Goal: Information Seeking & Learning: Learn about a topic

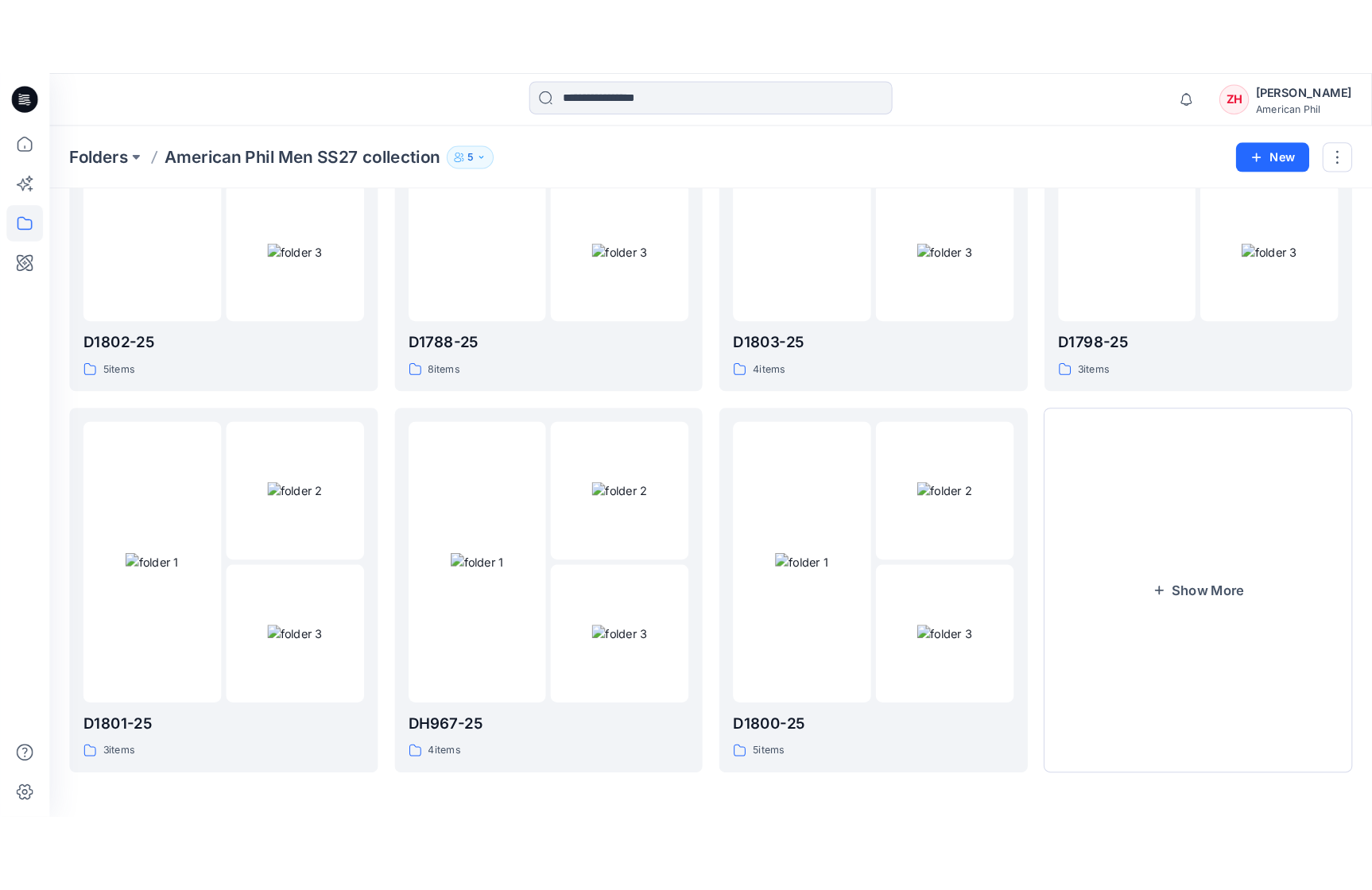
scroll to position [444, 0]
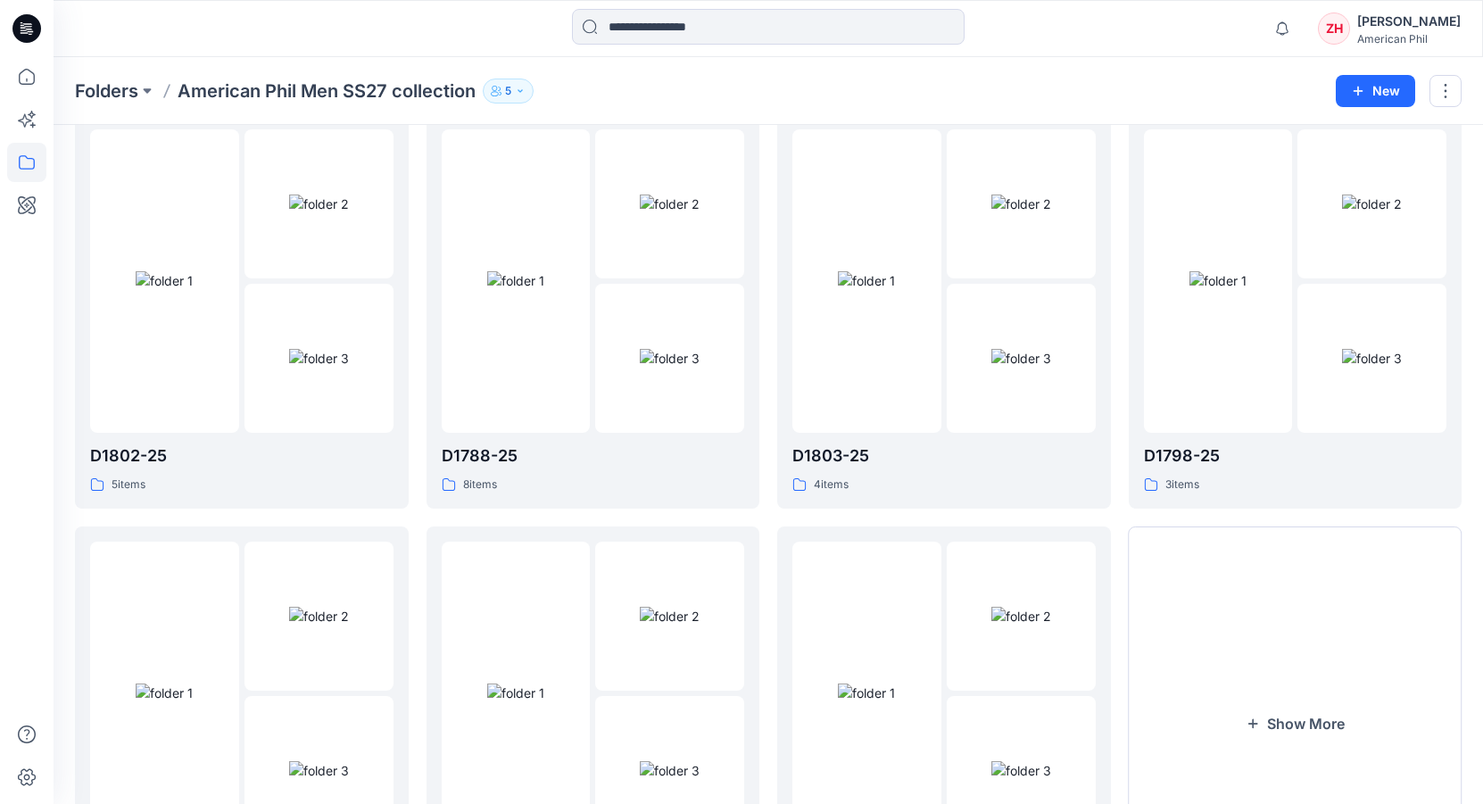
drag, startPoint x: 1168, startPoint y: 74, endPoint x: 1156, endPoint y: 73, distance: 11.6
click at [1164, 78] on div "Folders American Phil Men SS27 collection 5 New" at bounding box center [769, 91] width 1430 height 68
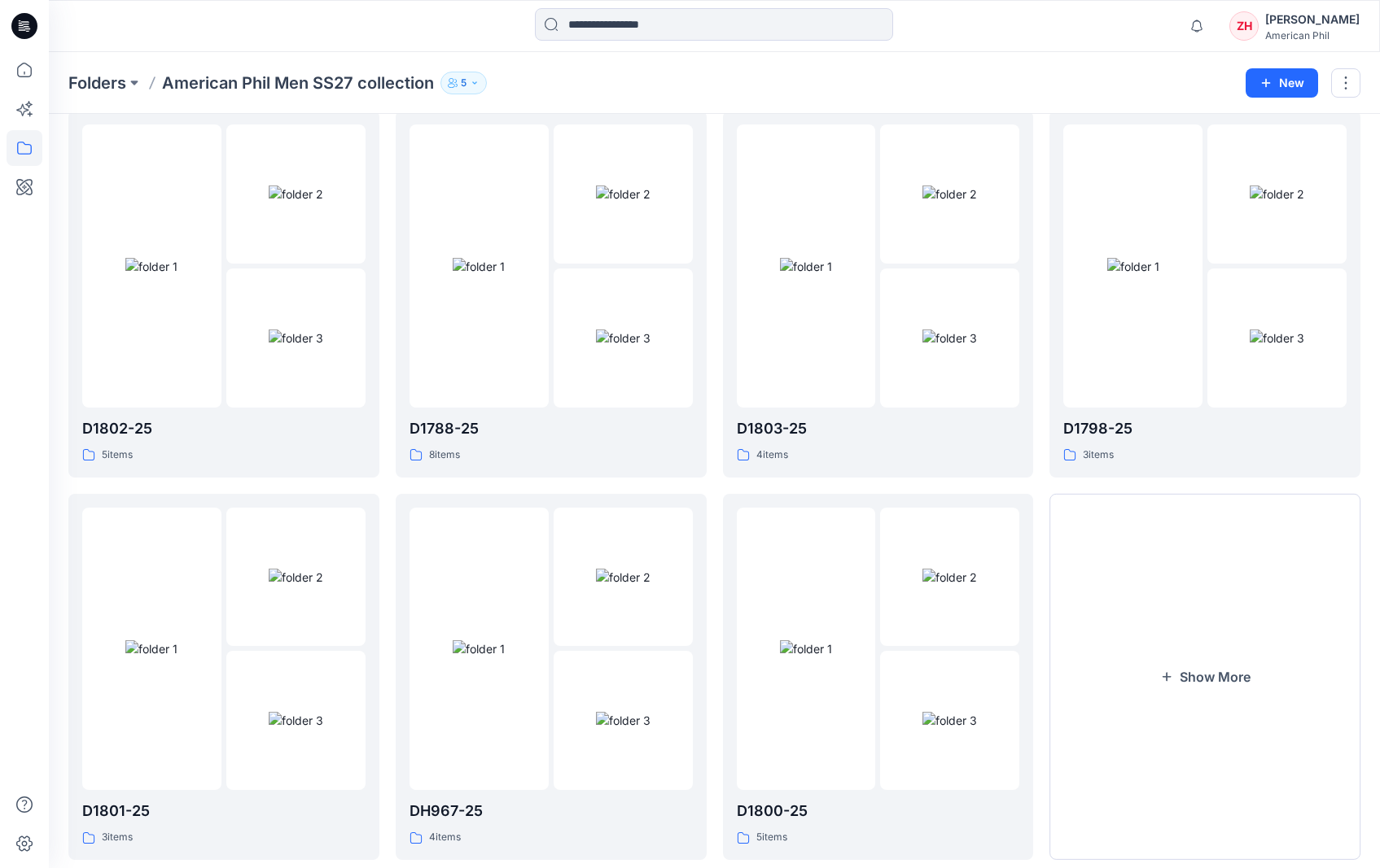
click at [1093, 36] on div "Notifications Your style Men SS27-D1797-25_MX41347B is ready 1 new Colorways Ju…" at bounding box center [714, 26] width 1330 height 36
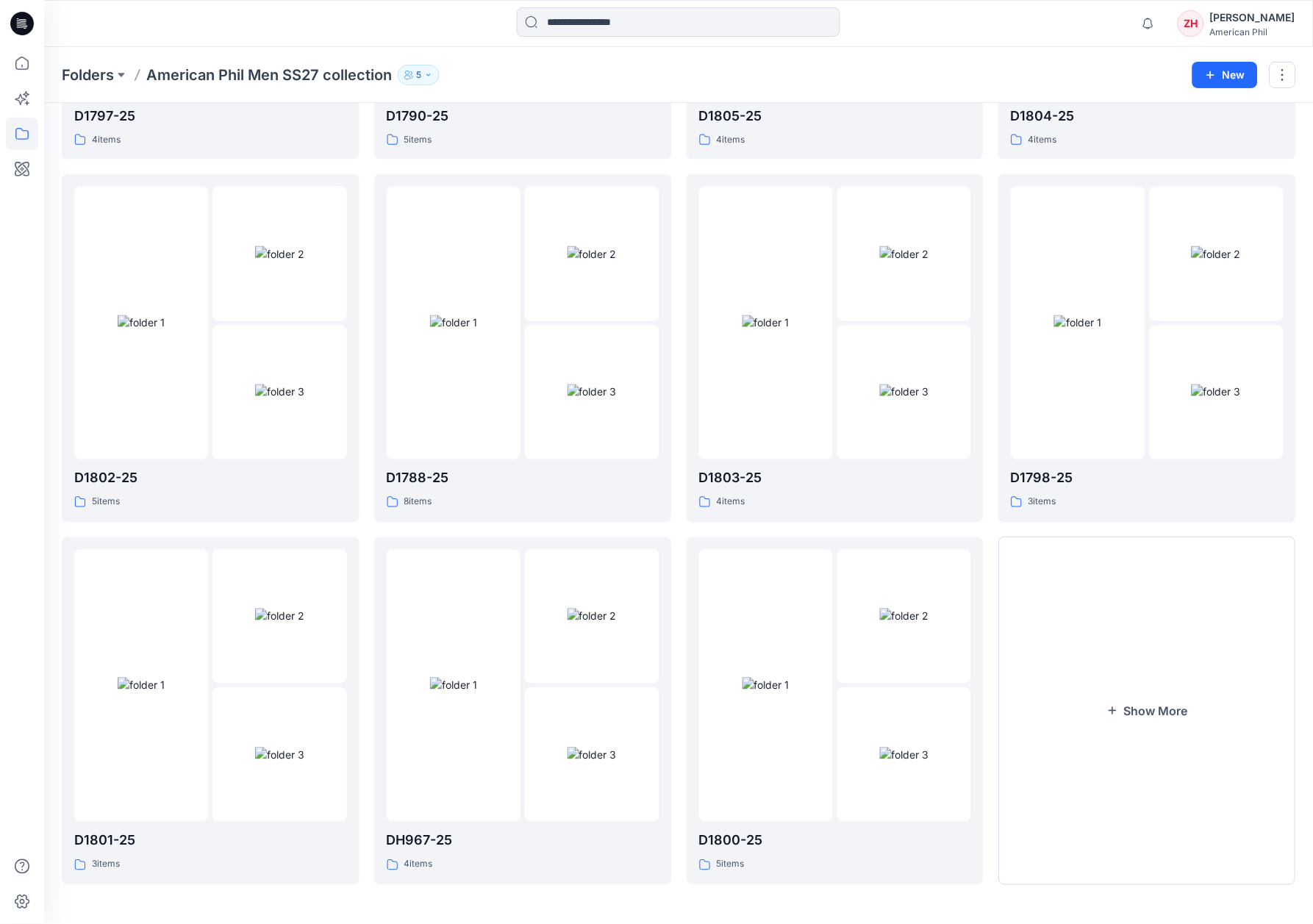
scroll to position [352, 0]
click at [1089, 38] on div "Notifications Your style Men SS27-D1797-25_MX41347B is ready 1 new Colorways Ju…" at bounding box center [678, 23] width 1268 height 32
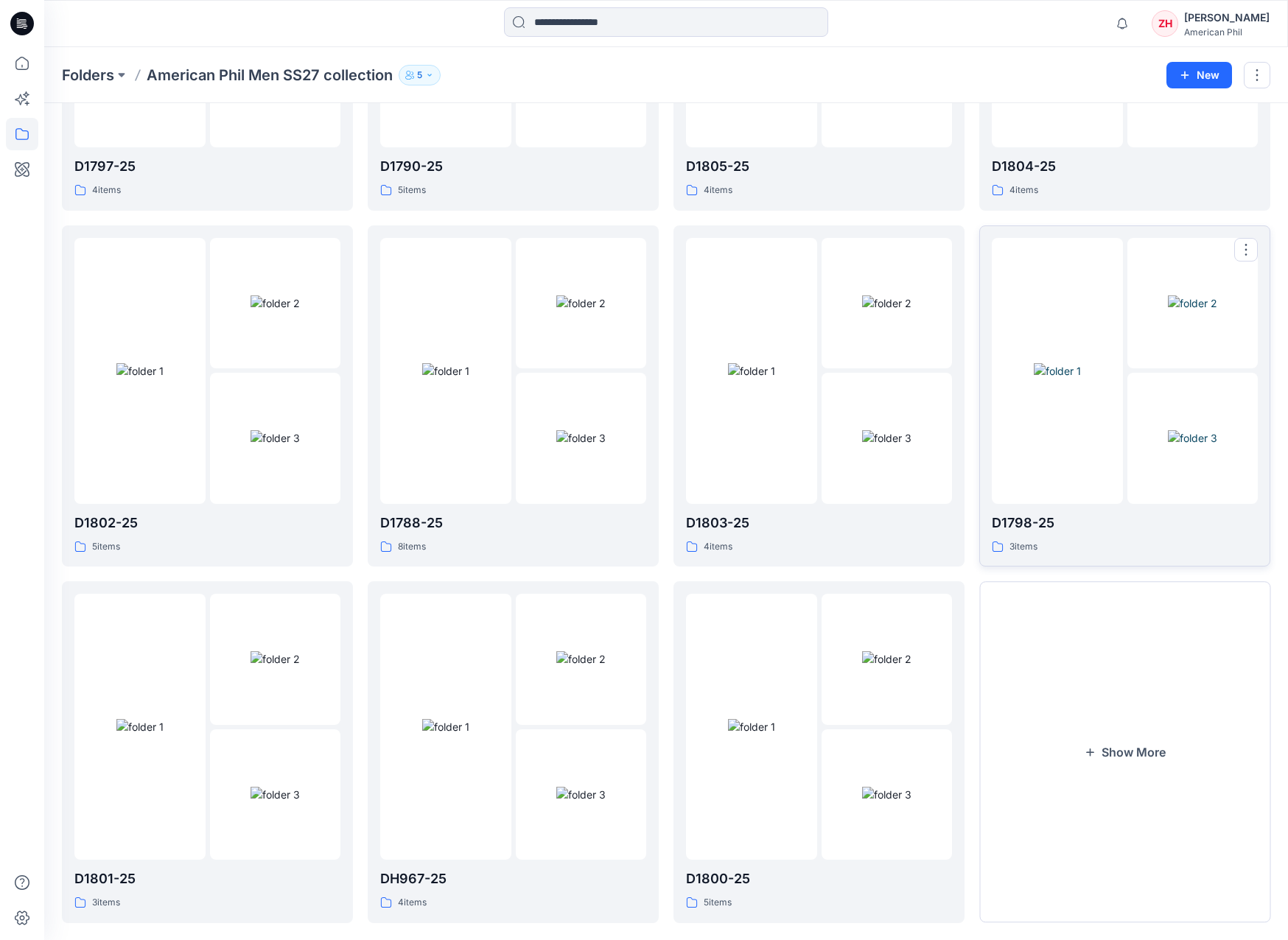
scroll to position [318, 0]
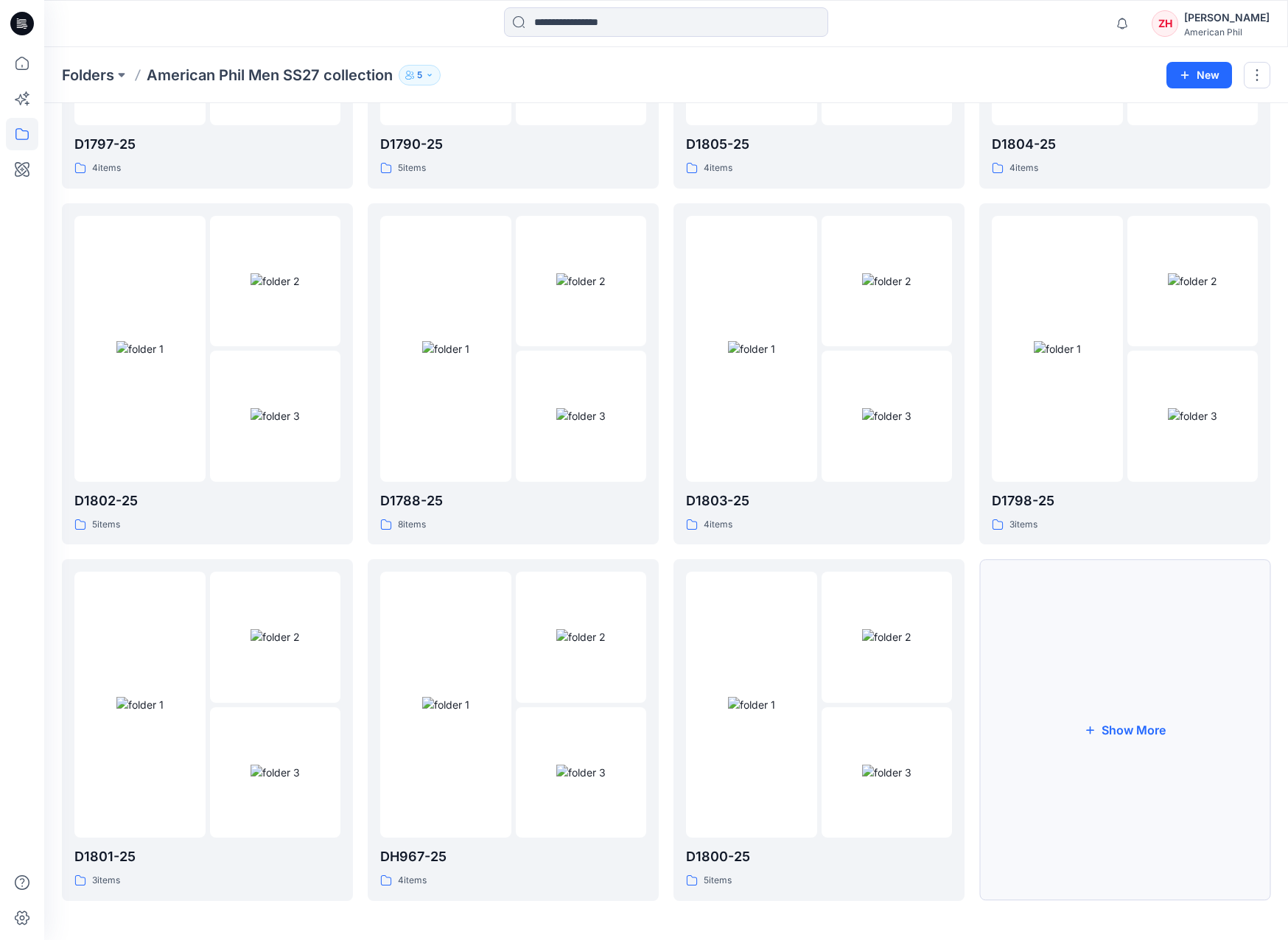
click at [1153, 568] on button "Show More" at bounding box center [1125, 730] width 291 height 342
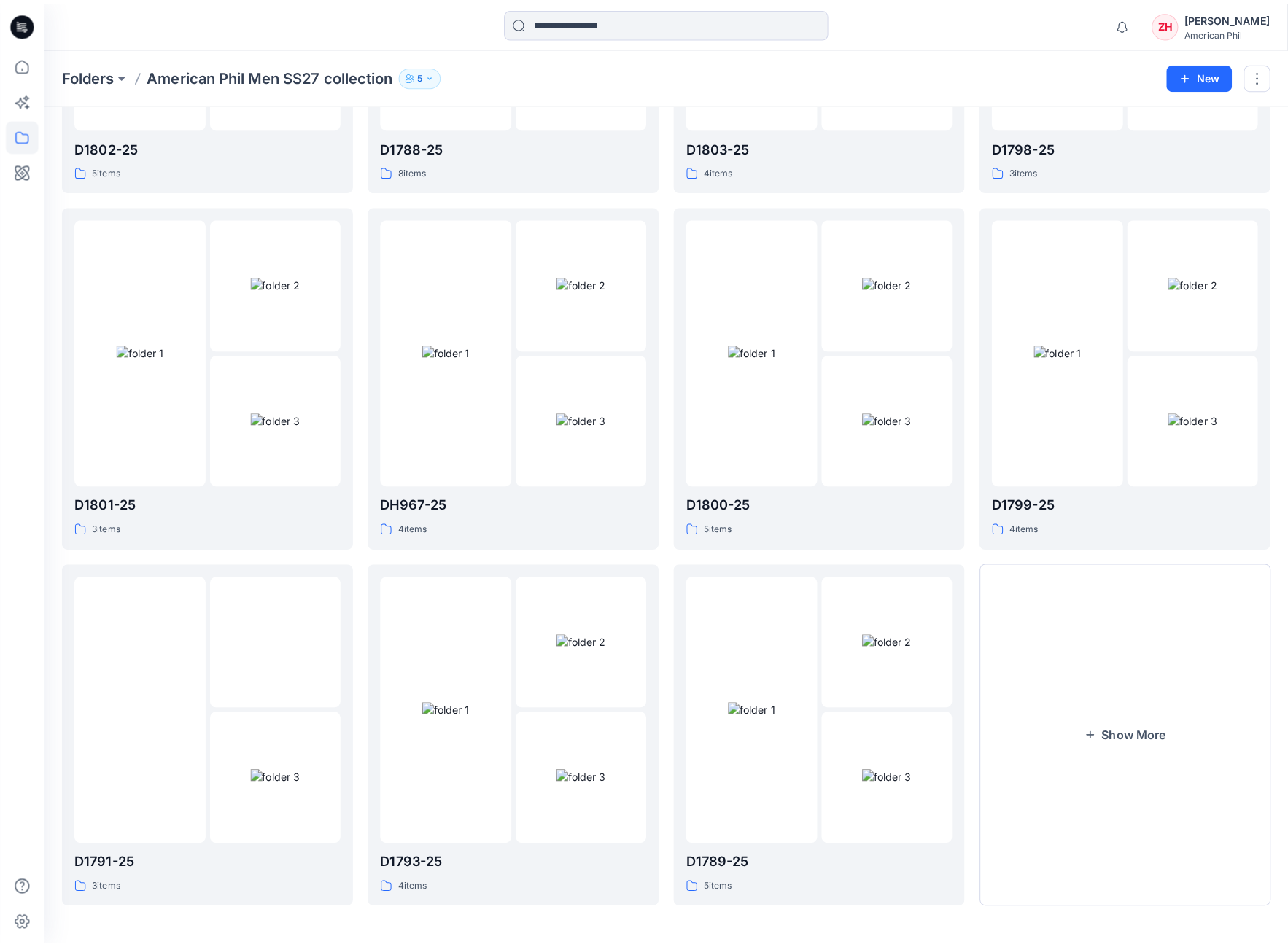
scroll to position [655, 0]
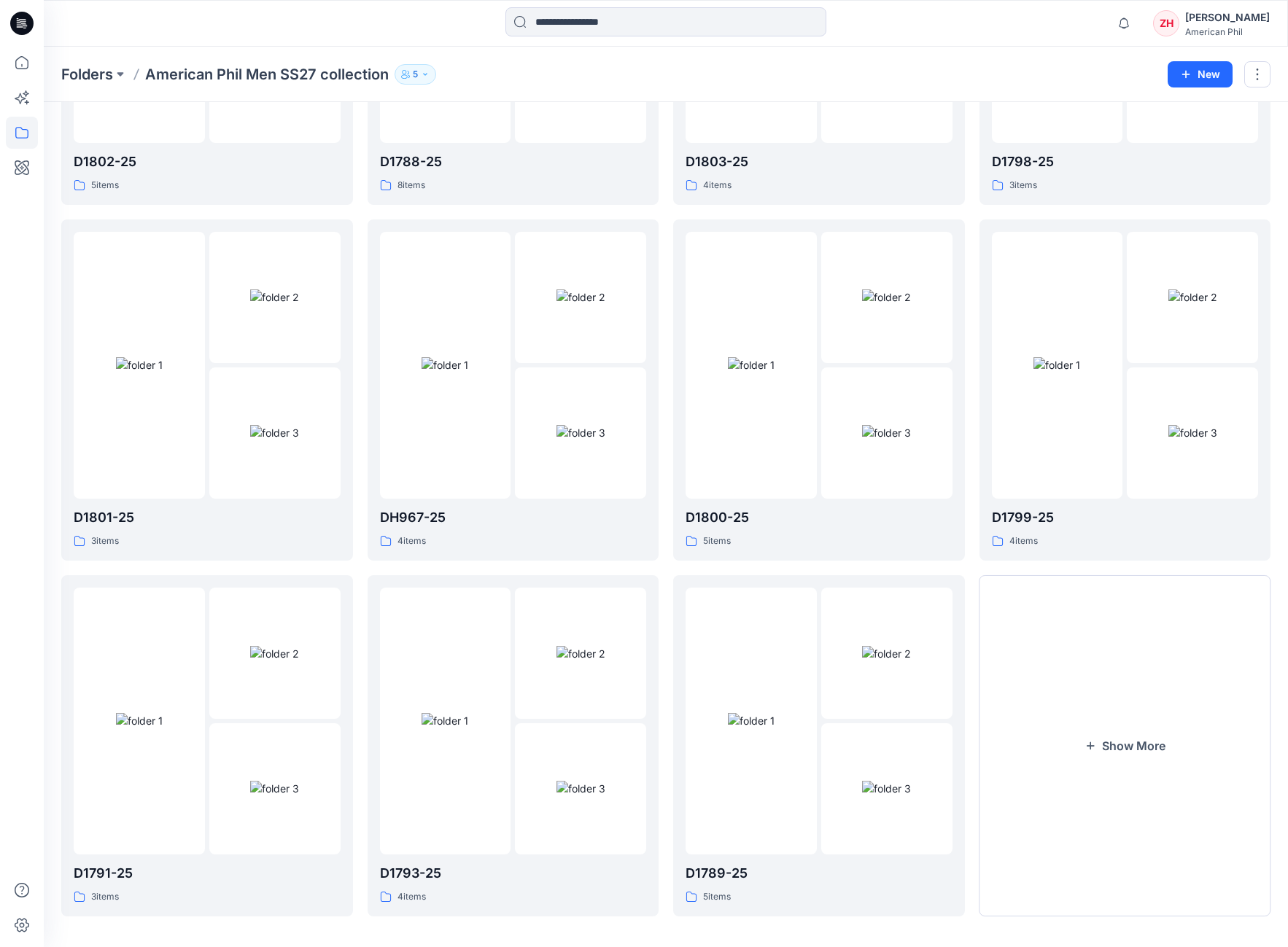
click at [1046, 42] on div "Notifications Your style Men SS27-D1797-25_MX41347B is ready 1 new Colorways Ju…" at bounding box center [666, 23] width 1244 height 47
click at [1059, 42] on div "Notifications Your style Men SS27-D1797-25_MX41347B is ready 1 new Colorways Ju…" at bounding box center [666, 23] width 1244 height 47
click at [1044, 39] on div "Notifications Your style Men SS27-D1797-25_MX41347B is ready 1 new Colorways Ju…" at bounding box center [666, 23] width 1244 height 47
click at [1039, 27] on div "Notifications Your style Men SS27-D1797-25_MX41347B is ready 1 new Colorways Ju…" at bounding box center [665, 23] width 1243 height 32
click at [1042, 21] on div "Notifications Your style Men SS27-D1797-25_MX41347B is ready 1 new Colorways Ju…" at bounding box center [665, 23] width 1243 height 32
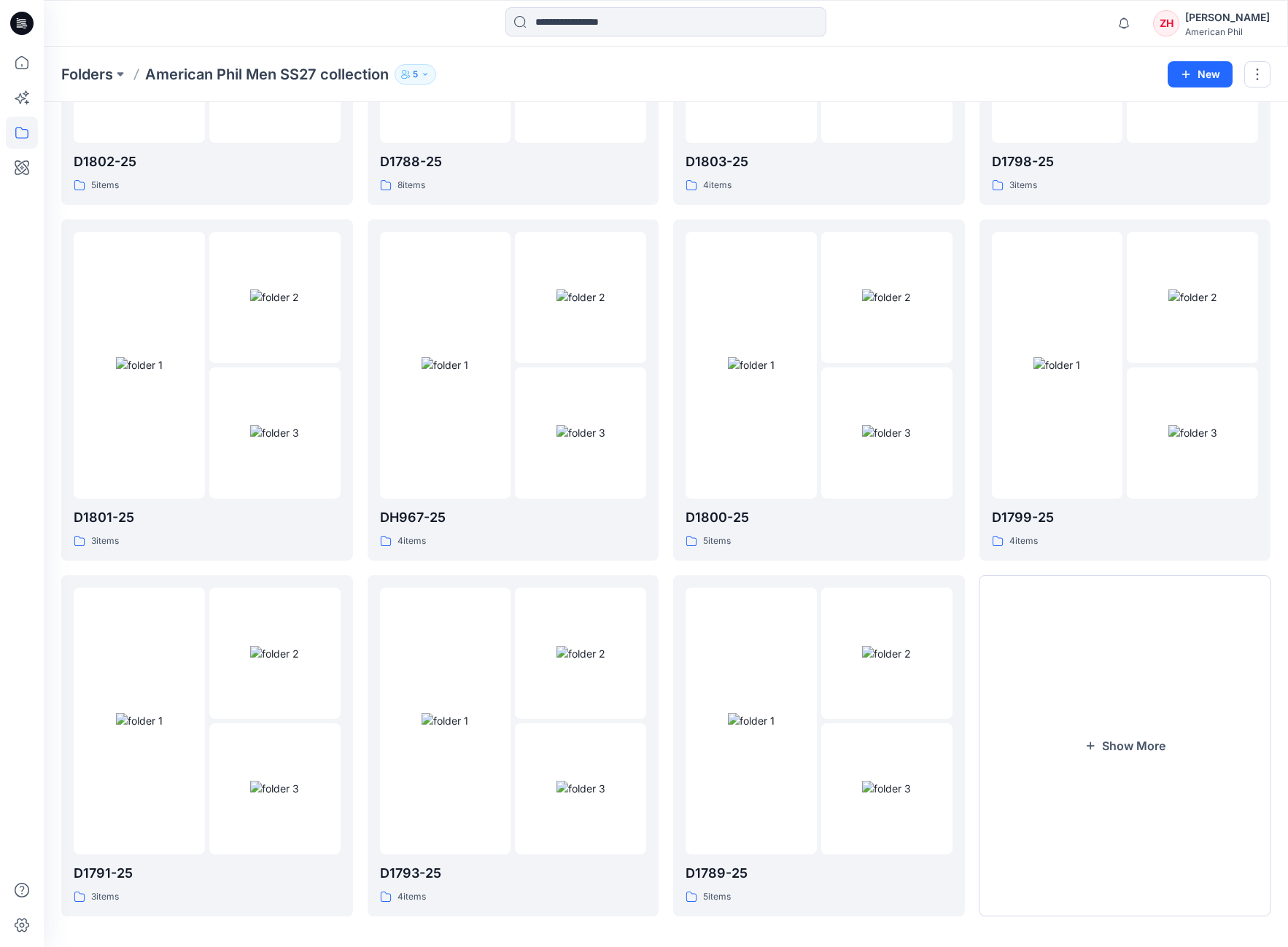
drag, startPoint x: 1049, startPoint y: 29, endPoint x: 1052, endPoint y: 22, distance: 7.6
click at [1049, 28] on div "Notifications Your style Men SS27-D1797-25_MX41347B is ready 1 new Colorways Ju…" at bounding box center [665, 23] width 1243 height 32
click at [1048, 31] on div "Notifications Your style Men SS27-D1797-25_MX41347B is ready 1 new Colorways Ju…" at bounding box center [665, 23] width 1243 height 32
drag, startPoint x: 995, startPoint y: 40, endPoint x: 979, endPoint y: 24, distance: 22.6
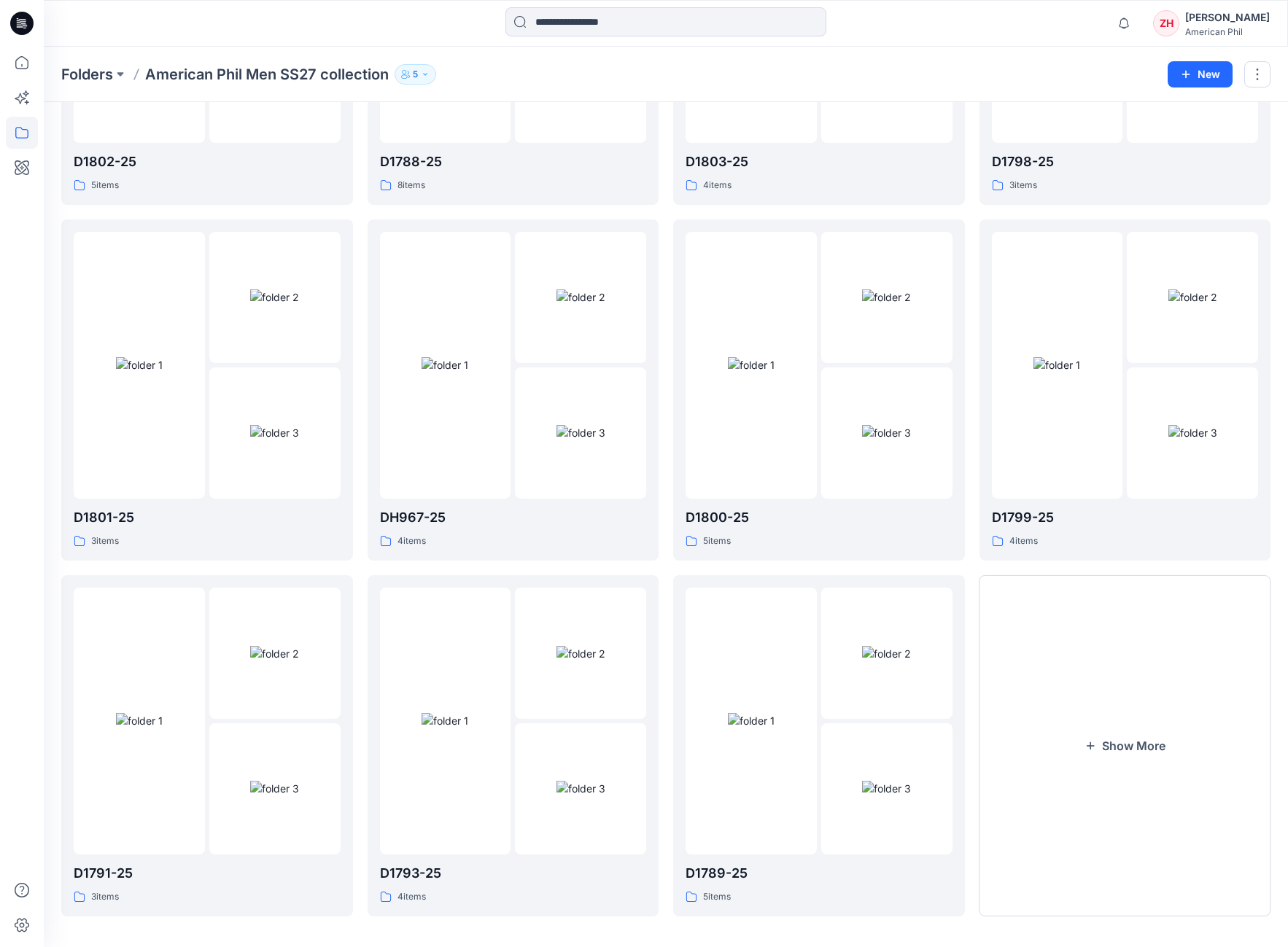
click at [979, 24] on div "Notifications Your style Men SS27-D1797-25_MX41347B is ready 1 new Colorways Ju…" at bounding box center [666, 23] width 1244 height 47
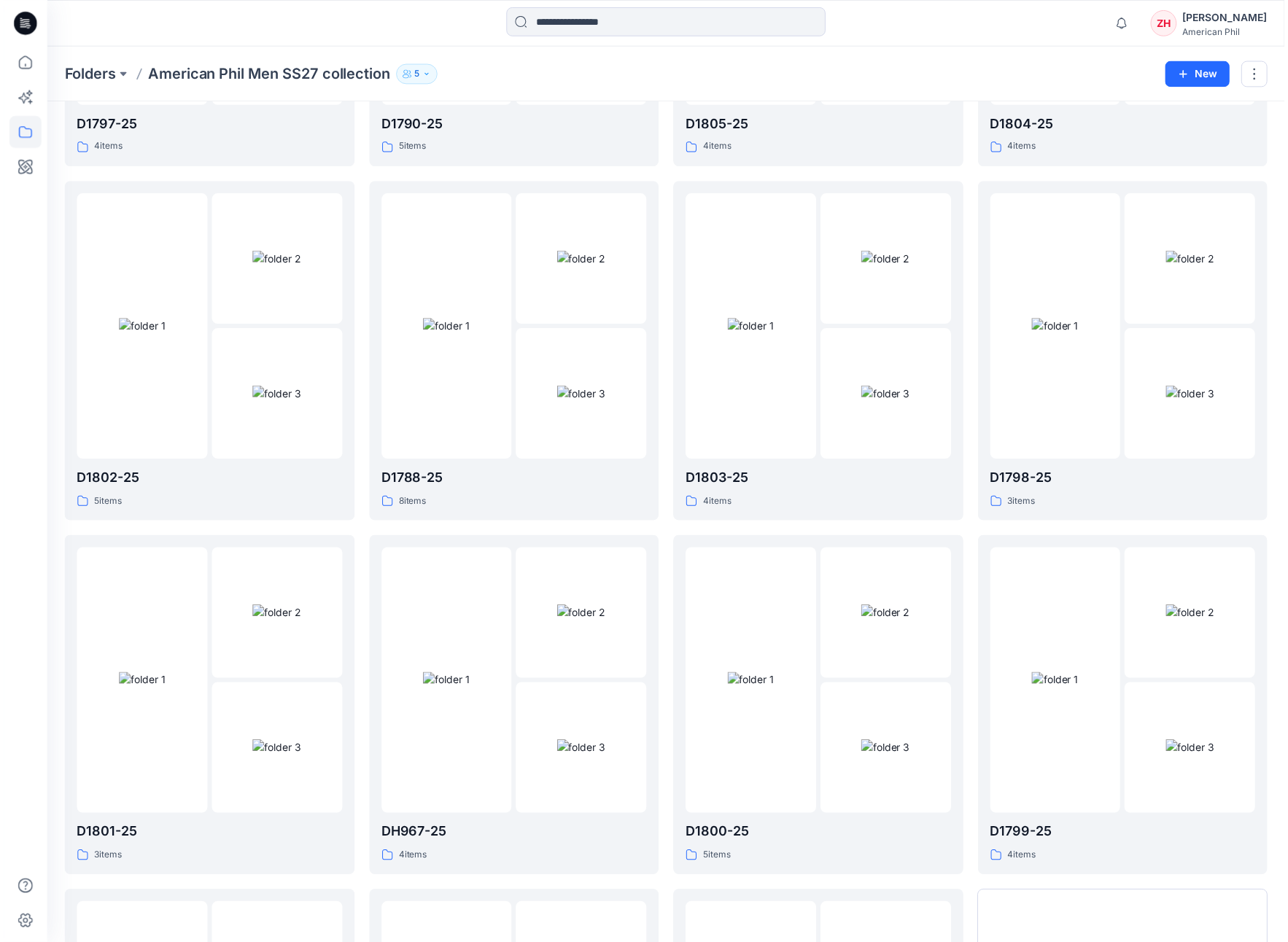
scroll to position [0, 0]
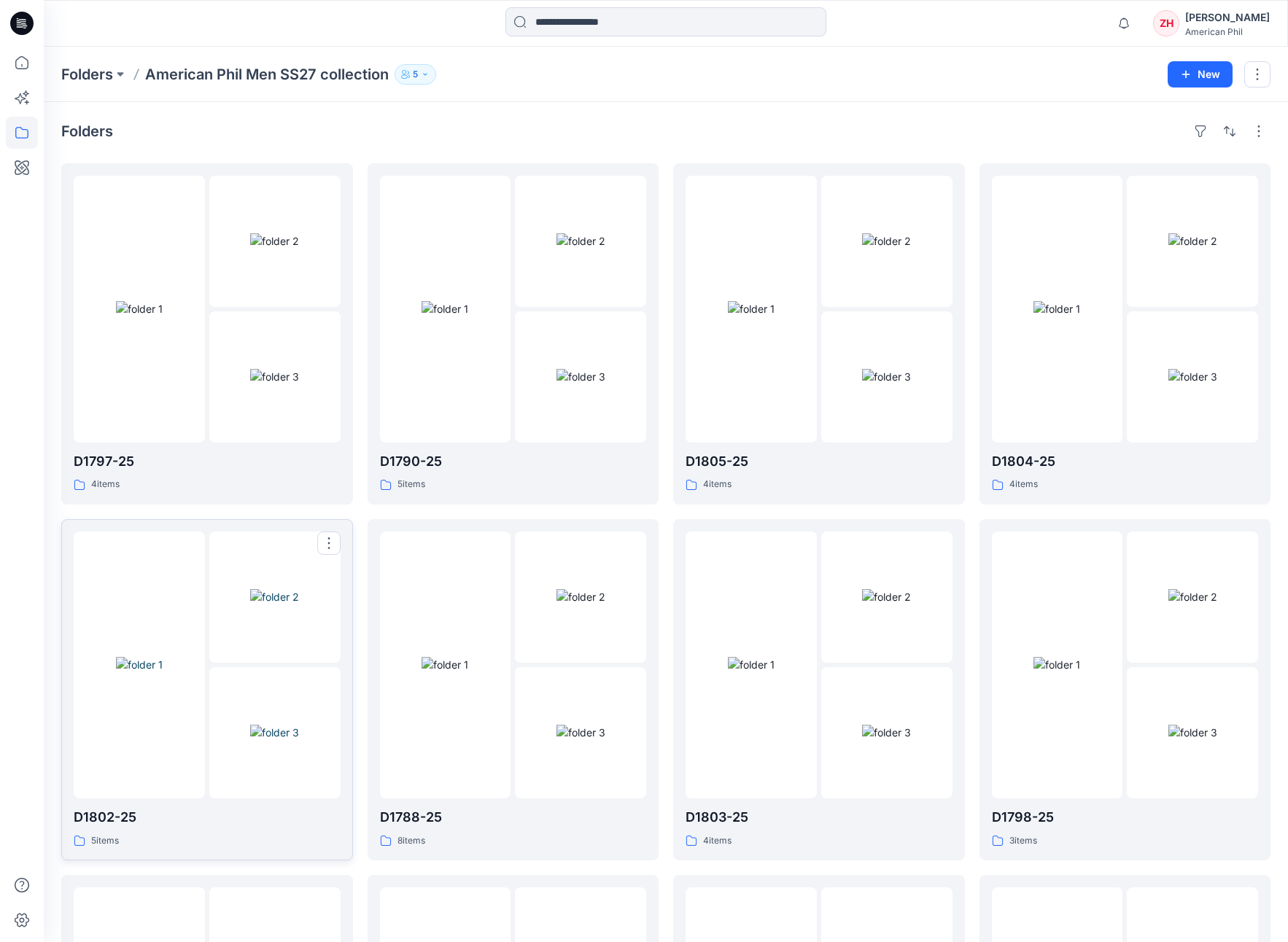
click at [148, 562] on div at bounding box center [139, 665] width 132 height 267
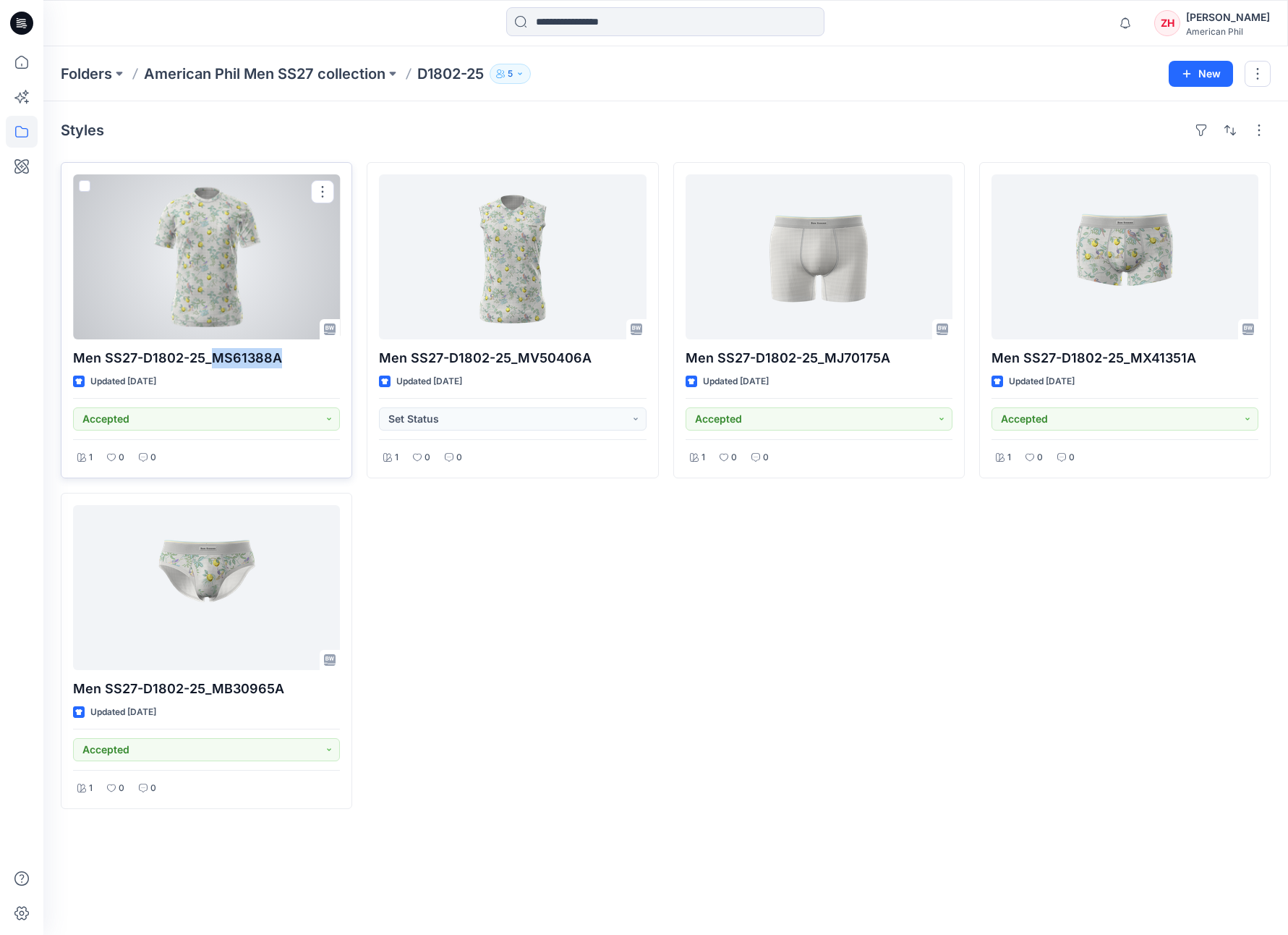
drag, startPoint x: 212, startPoint y: 359, endPoint x: 291, endPoint y: 356, distance: 79.1
click at [291, 356] on p "Men SS27-D1802-25_MS61388A" at bounding box center [206, 358] width 267 height 20
copy p "MS61388A"
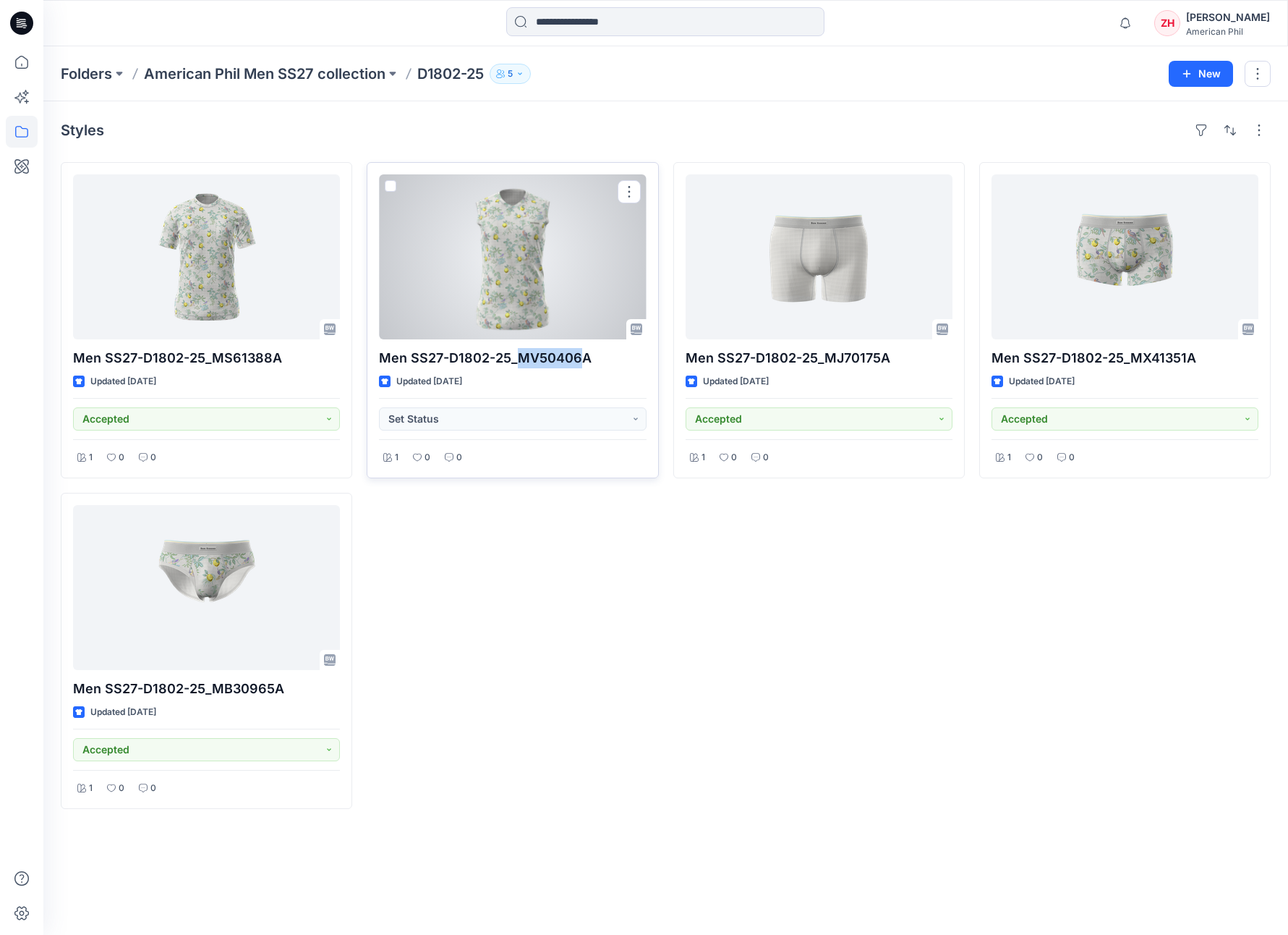
drag, startPoint x: 516, startPoint y: 357, endPoint x: 579, endPoint y: 358, distance: 63.0
click at [579, 358] on p "Men SS27-D1802-25_MV50406A" at bounding box center [512, 358] width 267 height 20
copy p "MV50406"
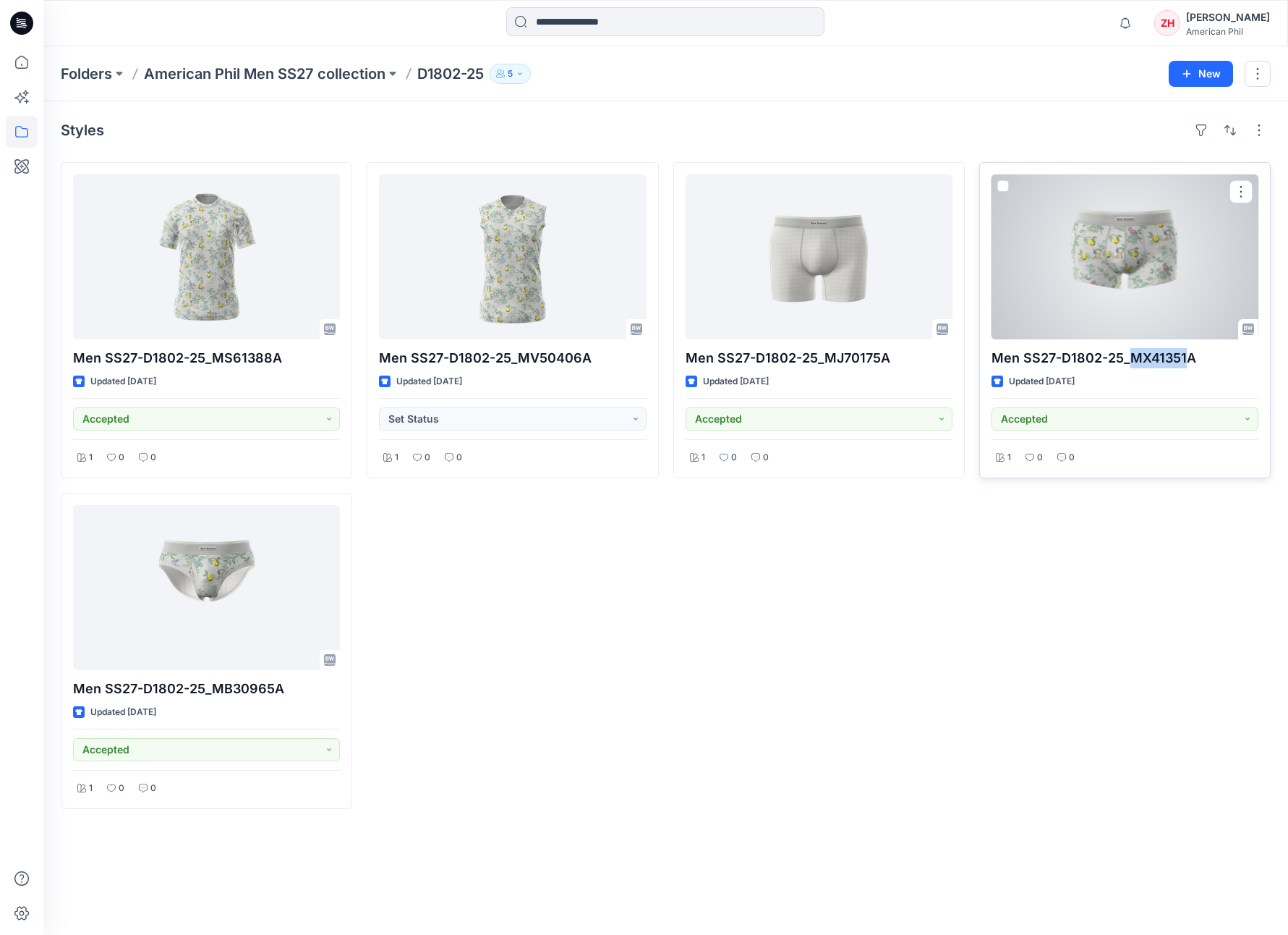
drag, startPoint x: 1131, startPoint y: 359, endPoint x: 1185, endPoint y: 359, distance: 54.0
click at [1184, 359] on p "Men SS27-D1802-25_MX41351A" at bounding box center [1124, 358] width 267 height 20
copy p "MX41351"
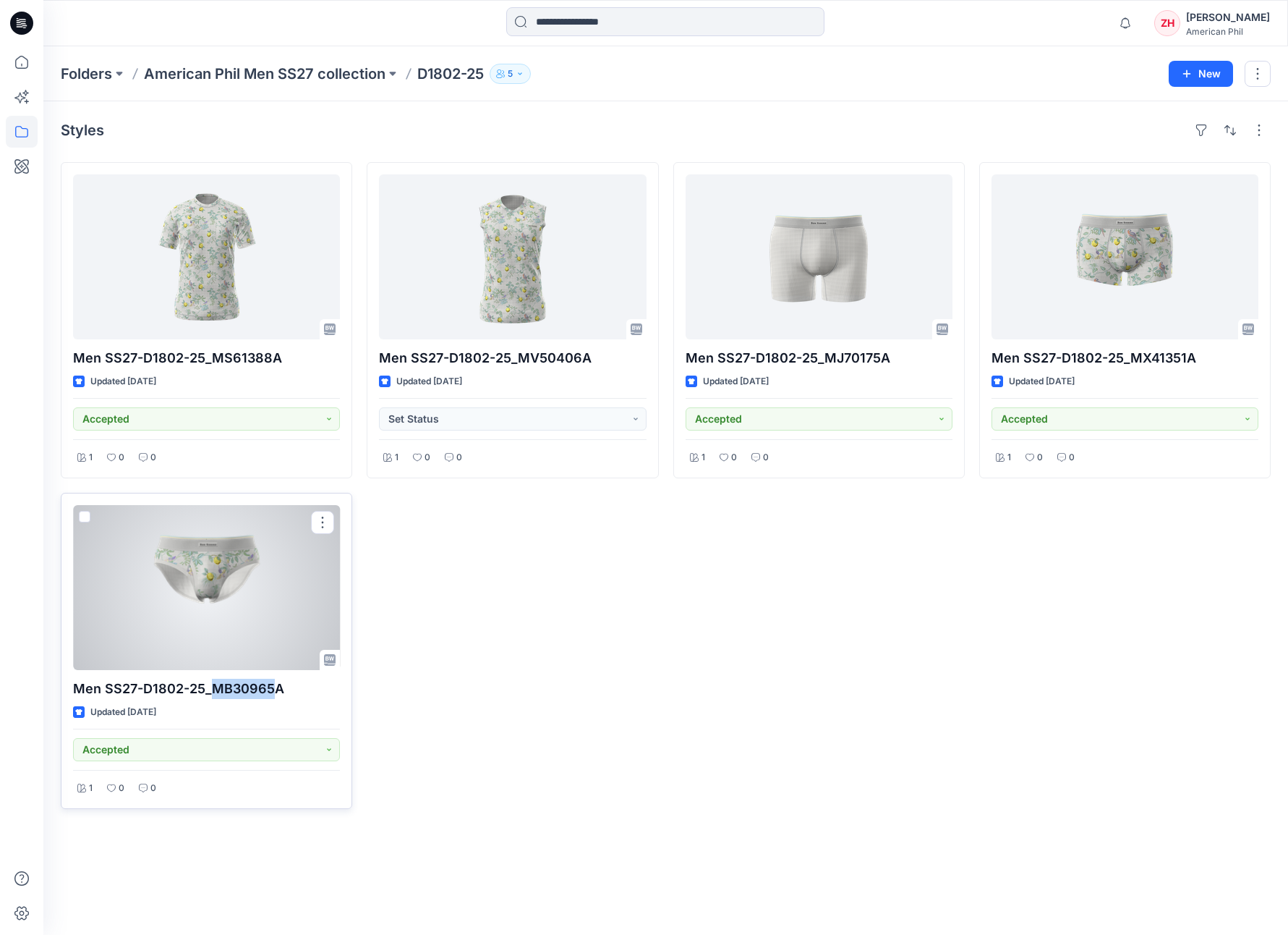
drag, startPoint x: 214, startPoint y: 686, endPoint x: 272, endPoint y: 685, distance: 58.0
click at [272, 558] on p "Men SS27-D1802-25_MB30965A" at bounding box center [206, 688] width 267 height 20
copy p "MB30965"
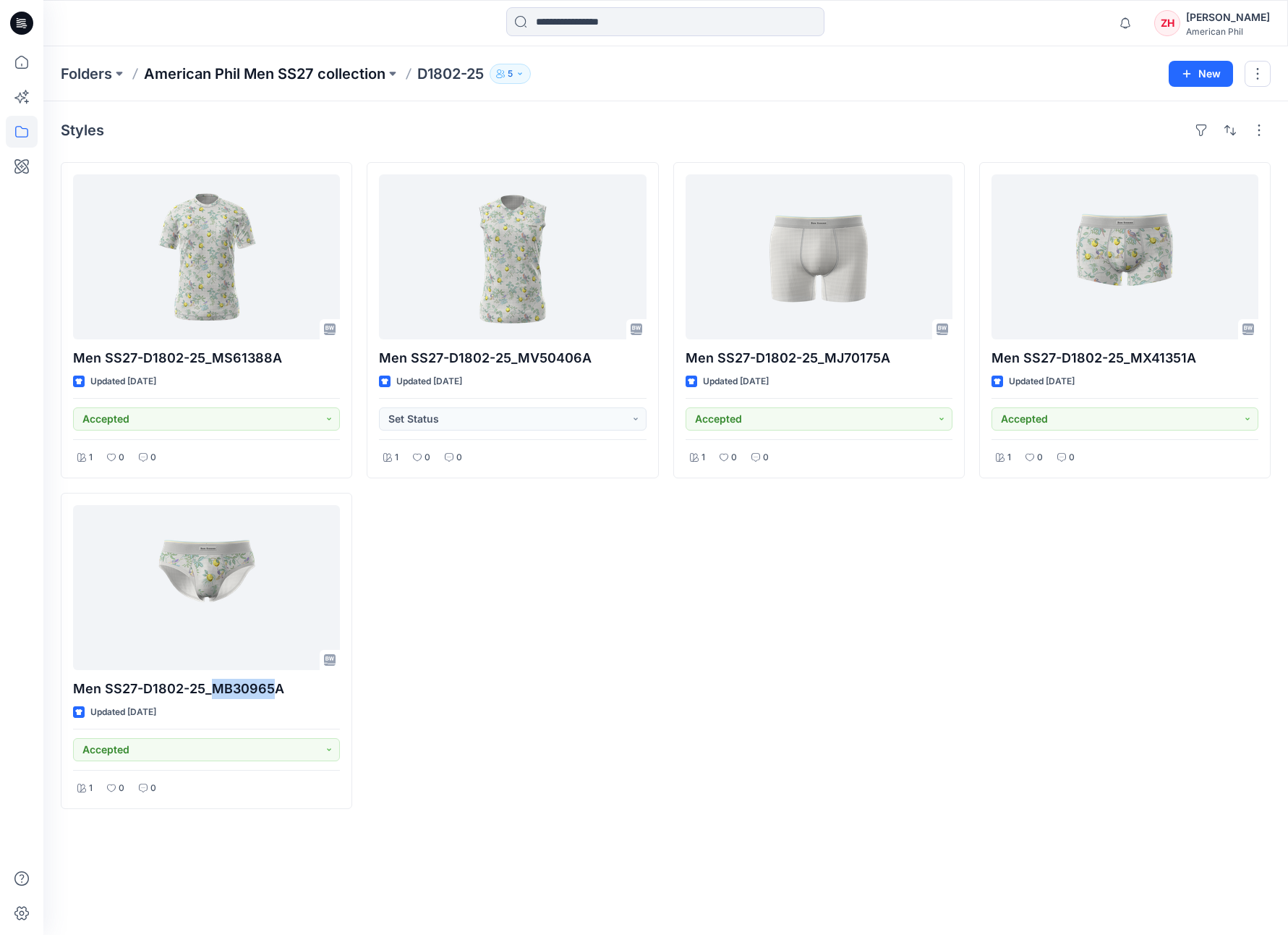
click at [349, 71] on p "American Phil Men SS27 collection" at bounding box center [265, 74] width 242 height 20
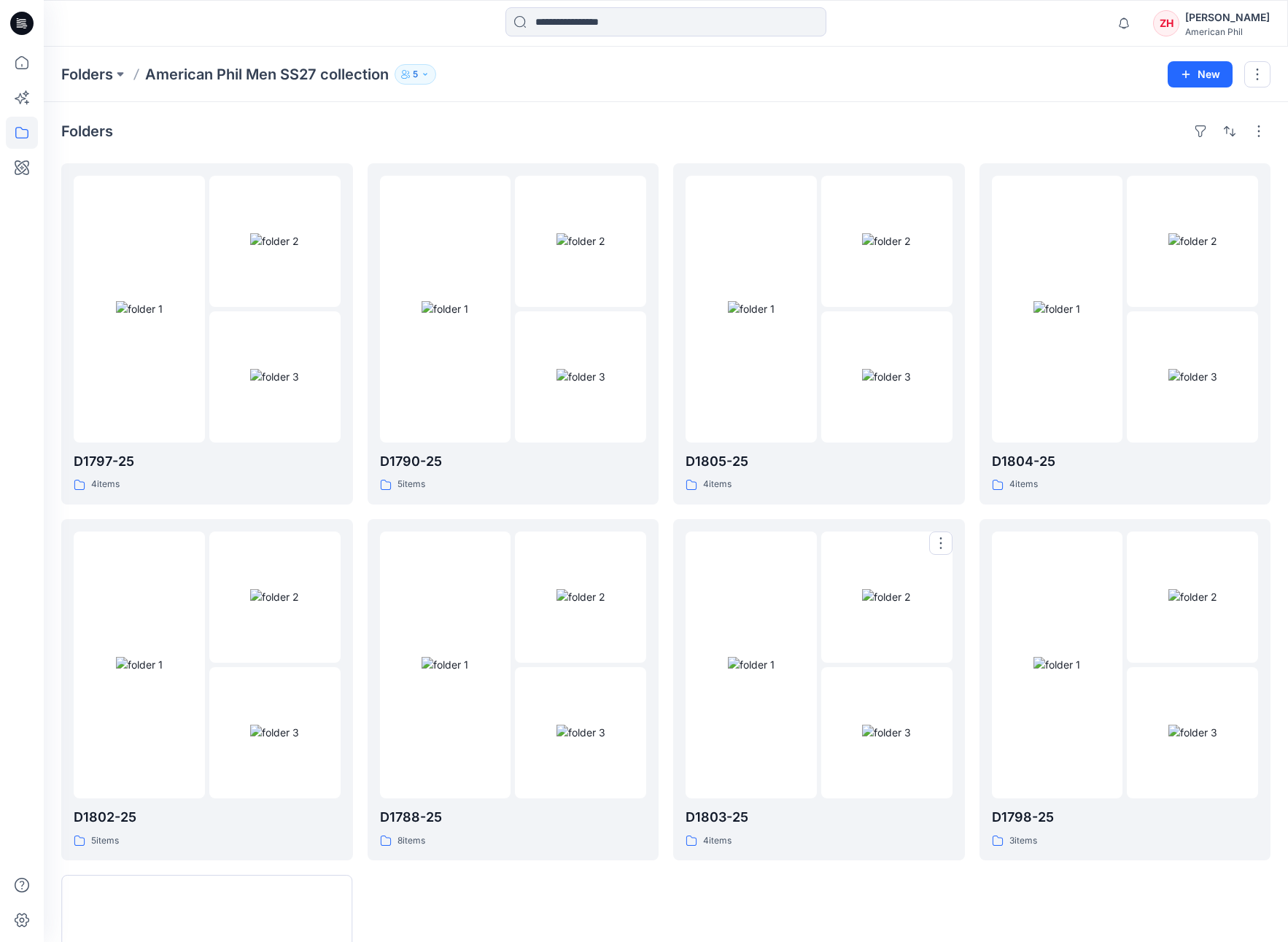
scroll to position [313, 0]
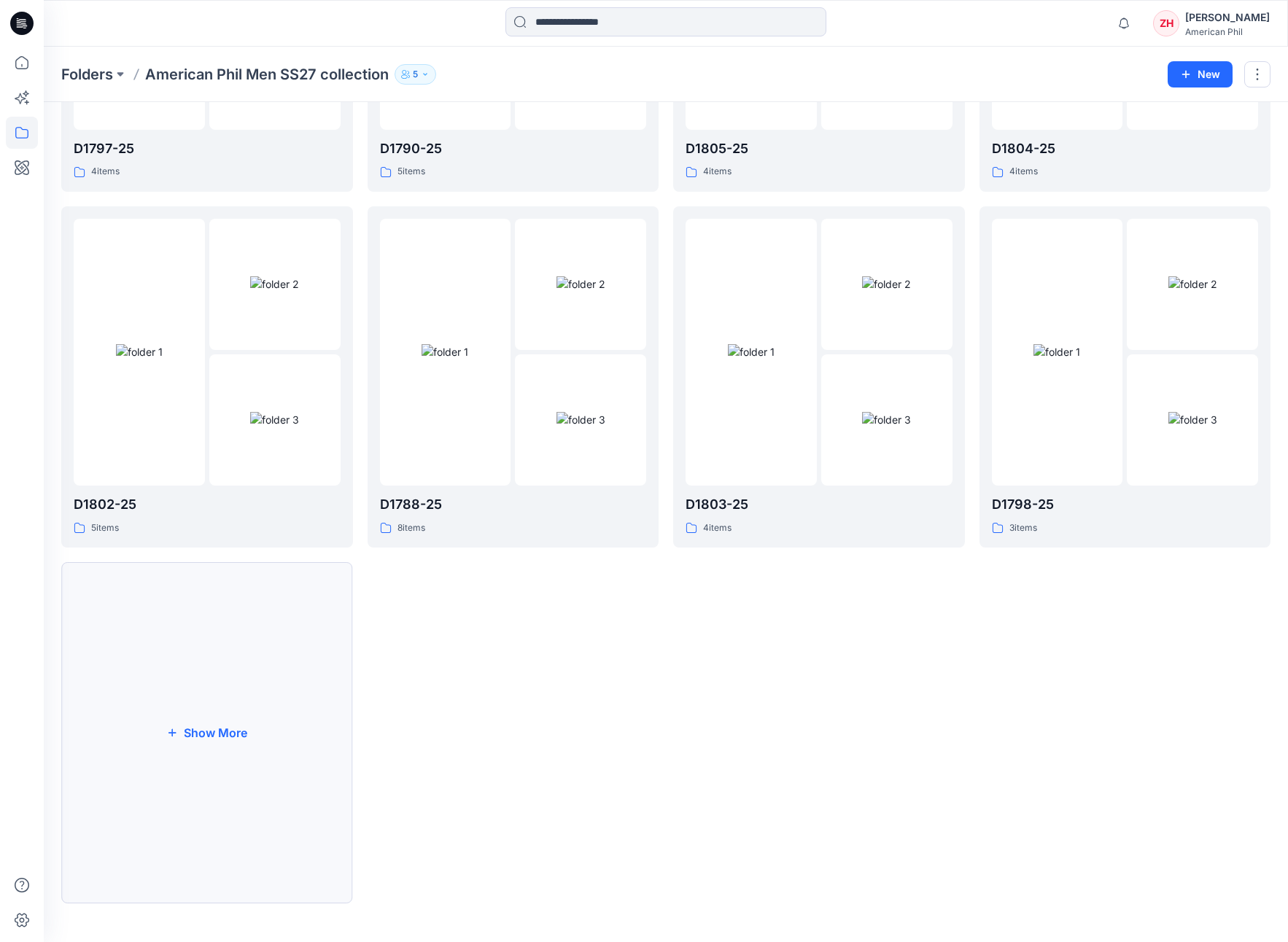
click at [256, 562] on button "Show More" at bounding box center [207, 733] width 292 height 342
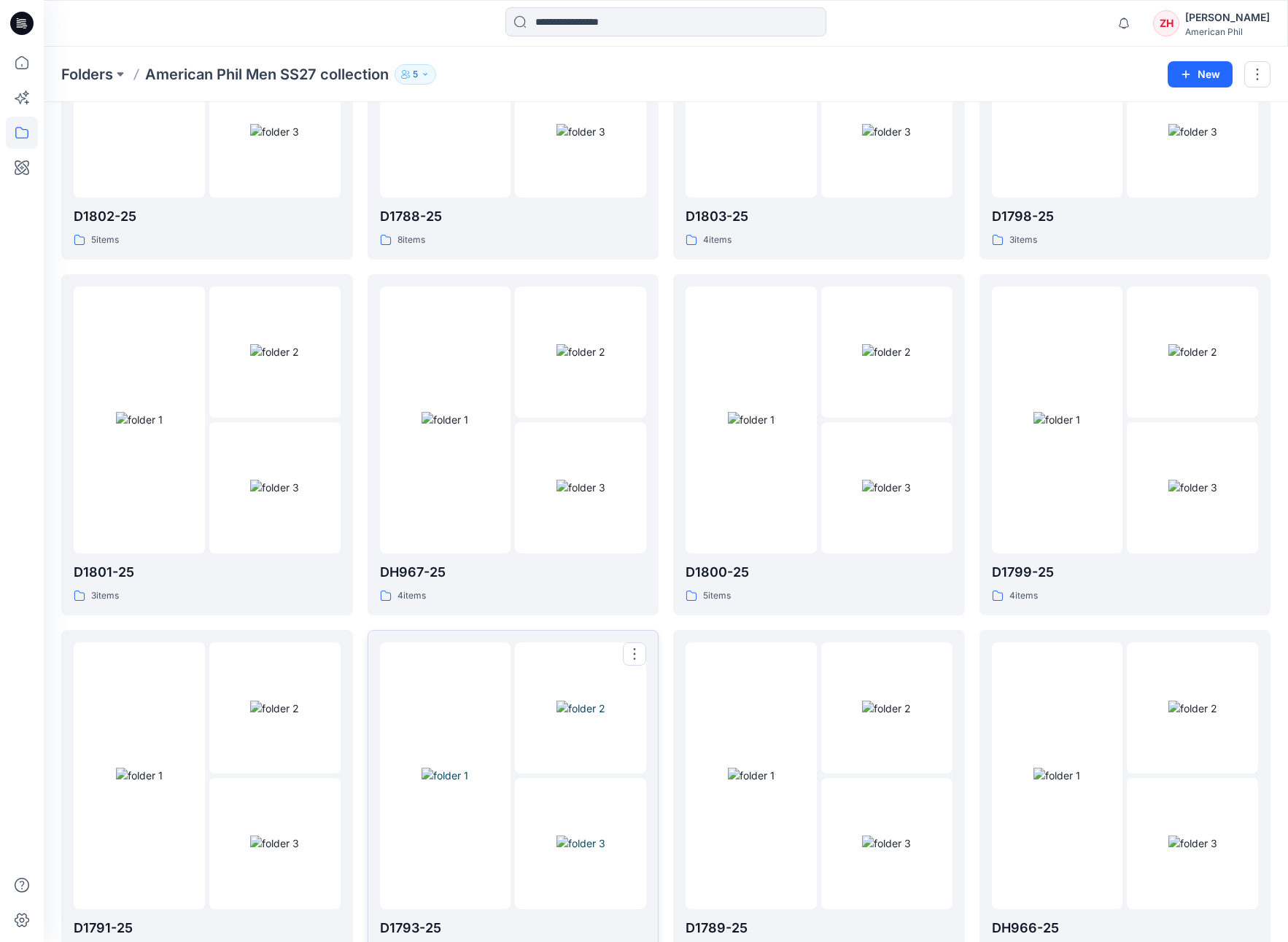
scroll to position [900, 0]
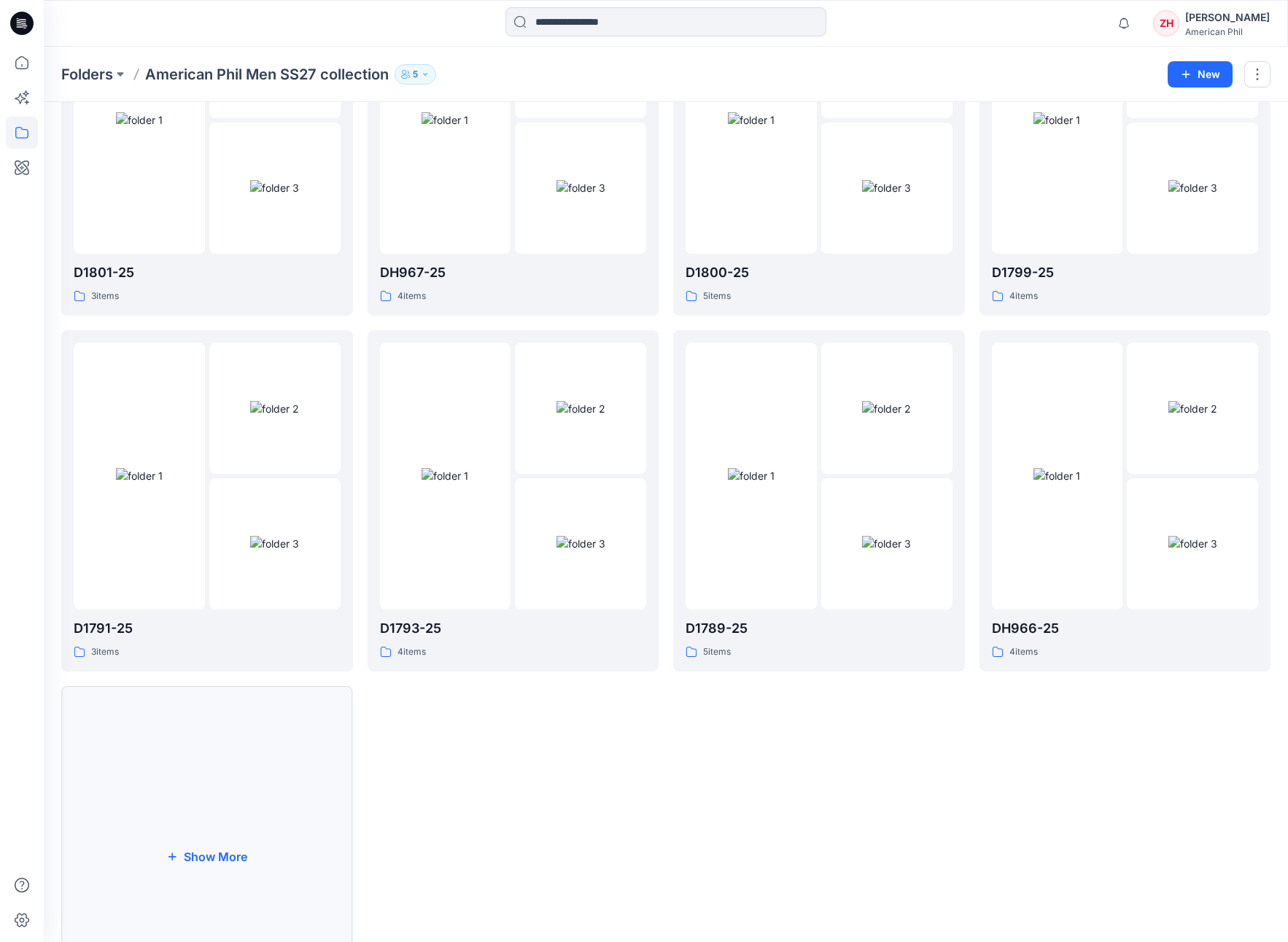
click at [275, 562] on button "Show More" at bounding box center [207, 857] width 292 height 342
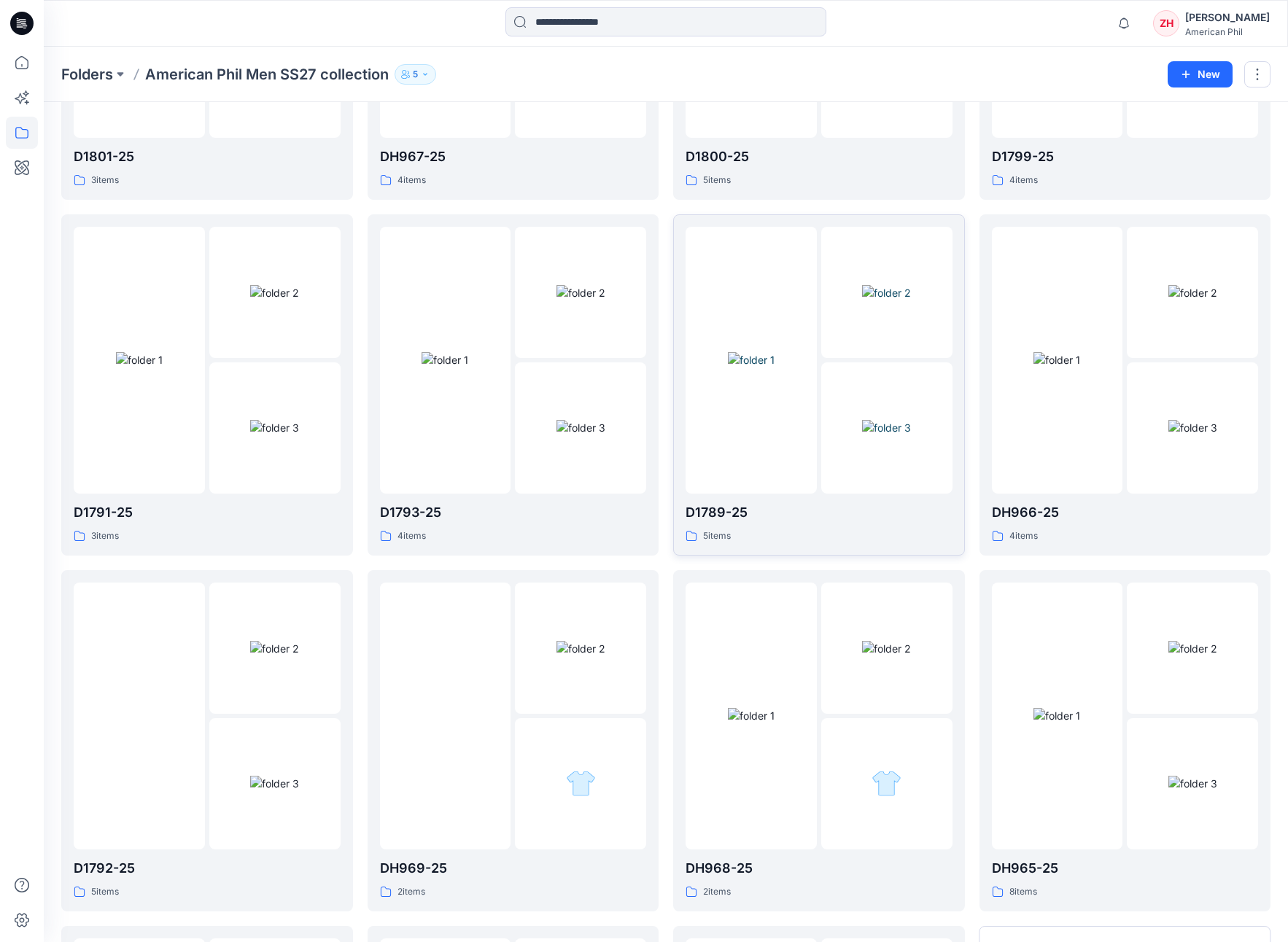
scroll to position [1377, 0]
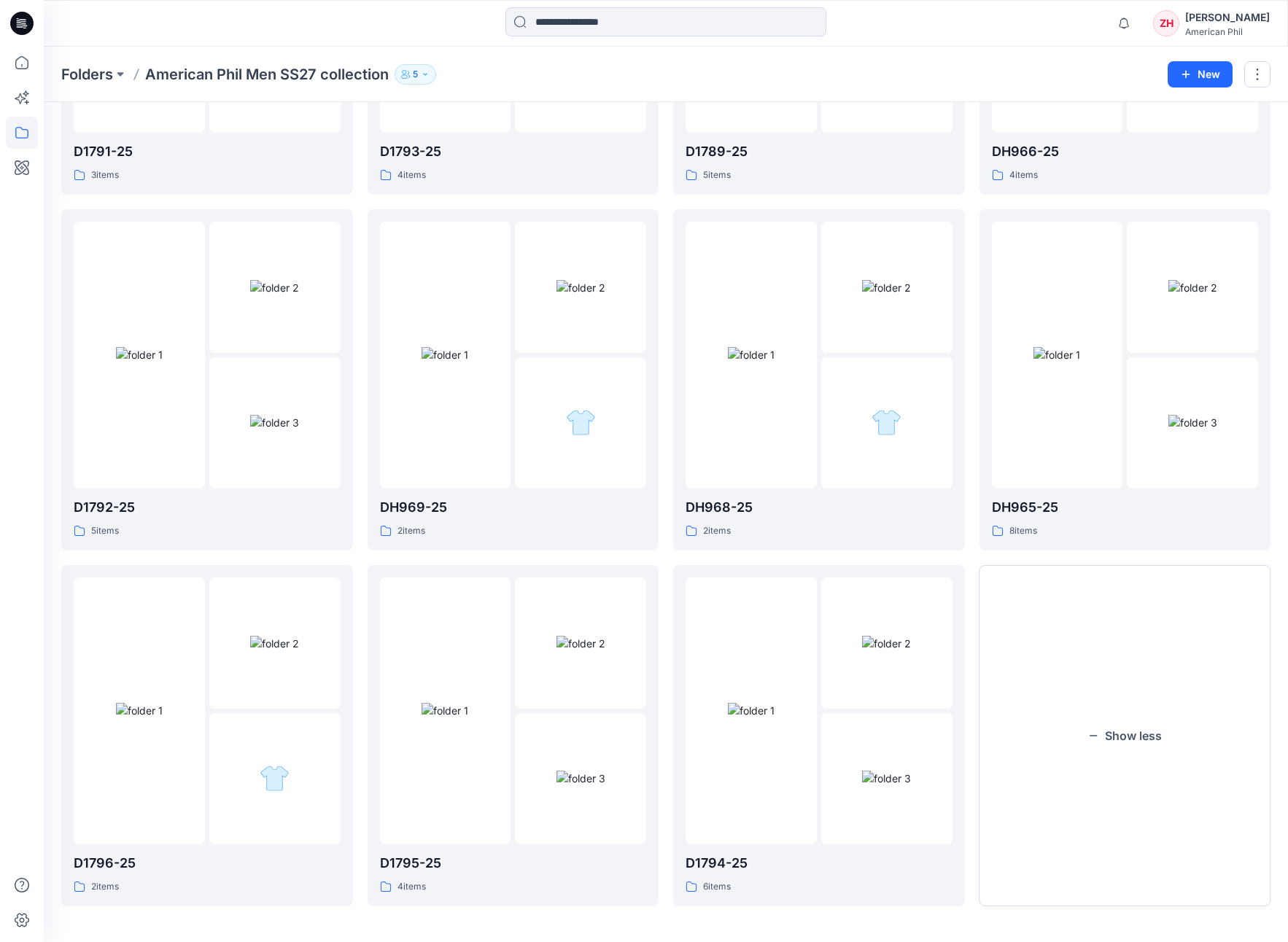
click at [1046, 562] on button "Show less" at bounding box center [1125, 736] width 292 height 342
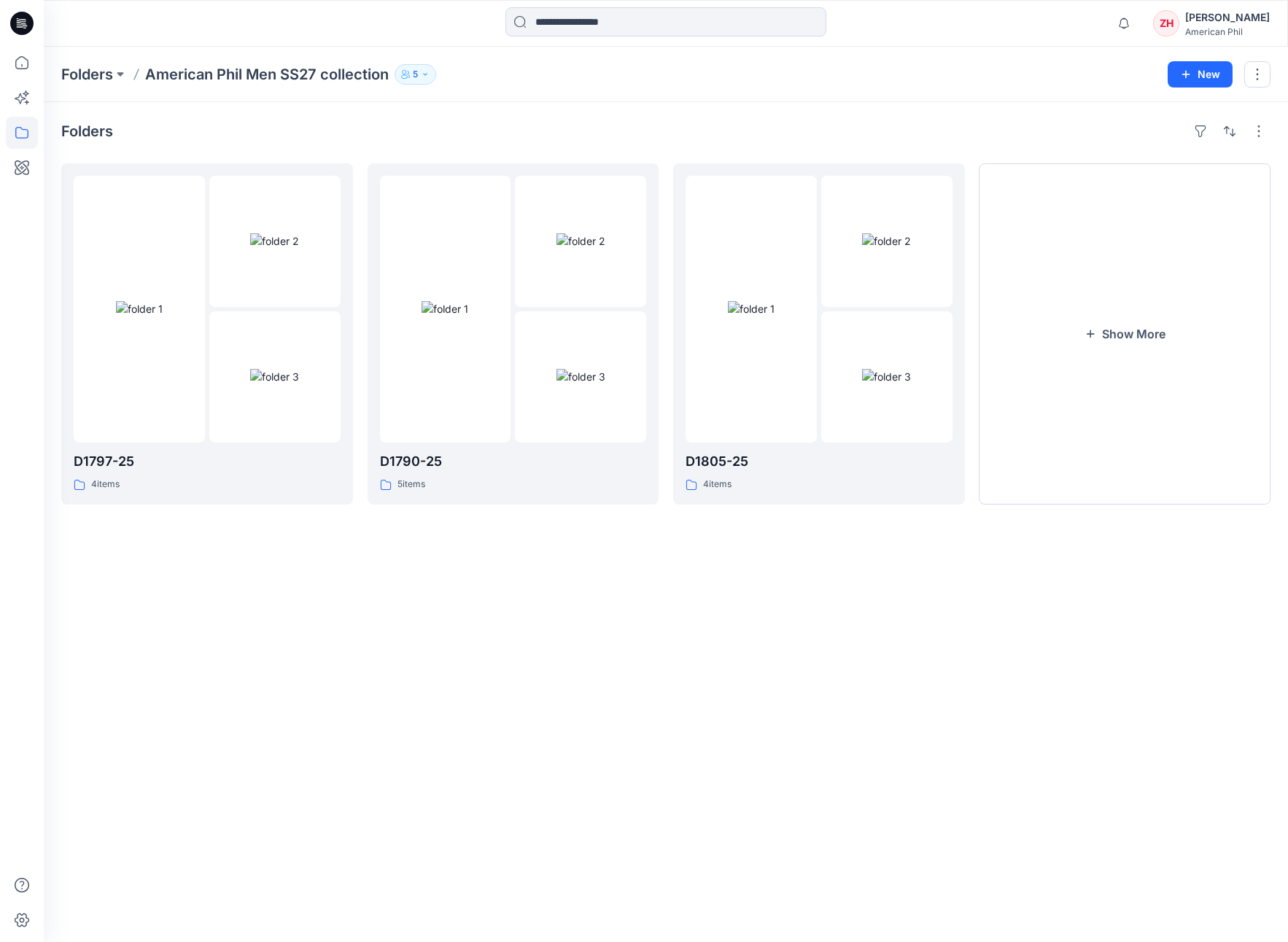
scroll to position [0, 0]
click at [1054, 336] on button "Show More" at bounding box center [1134, 335] width 294 height 344
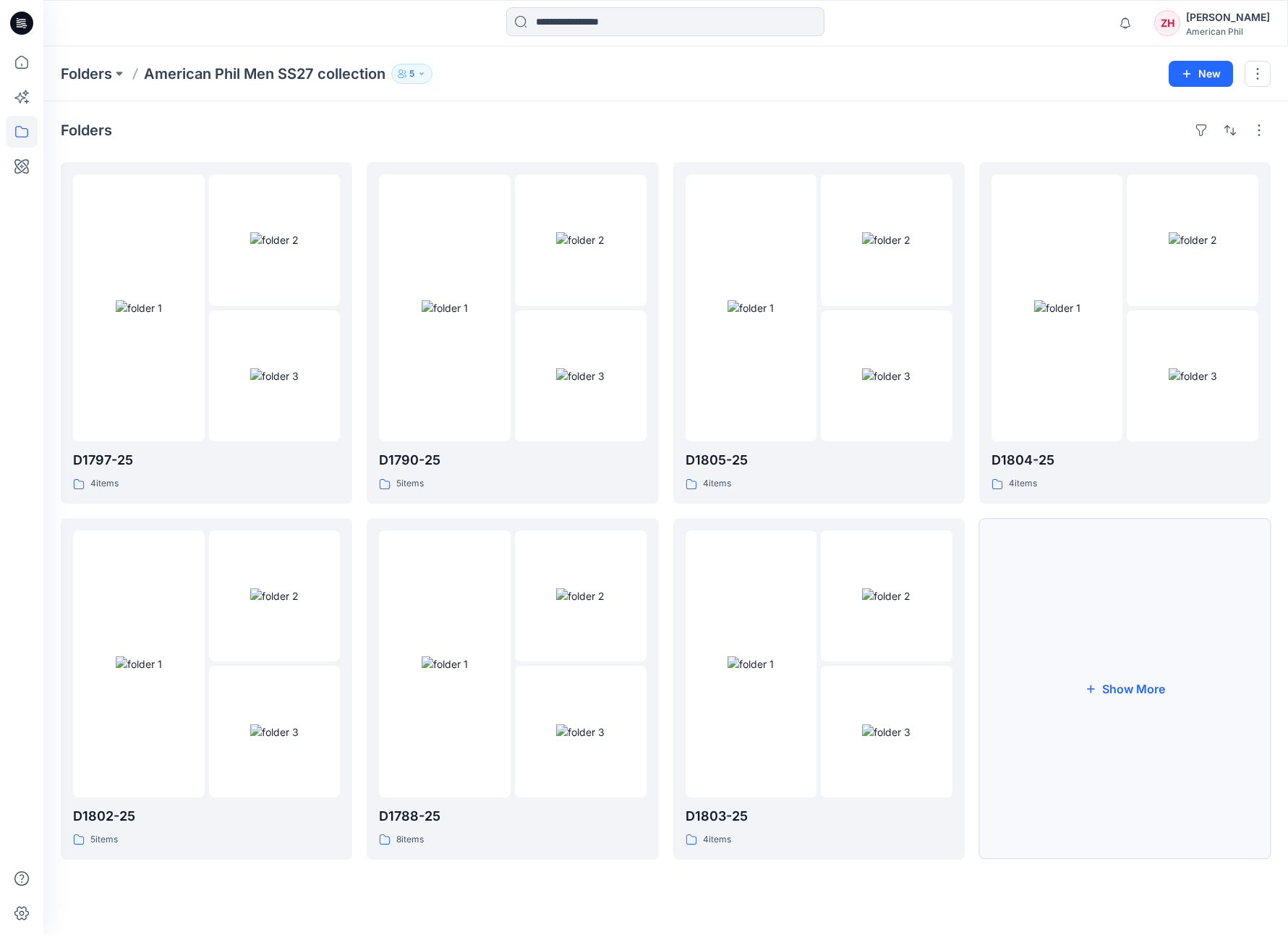
click at [1051, 558] on button "Show More" at bounding box center [1125, 688] width 292 height 341
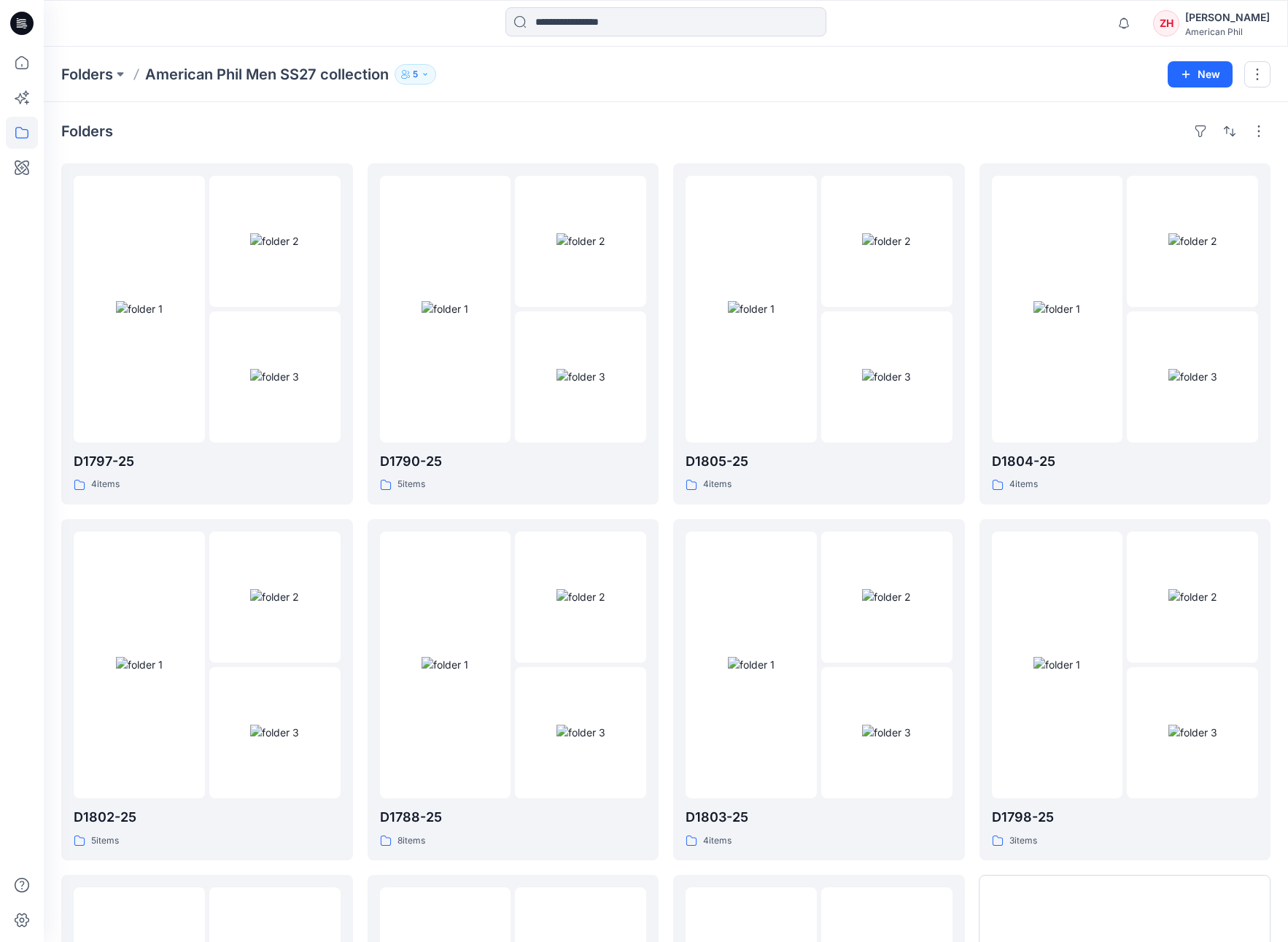
scroll to position [313, 0]
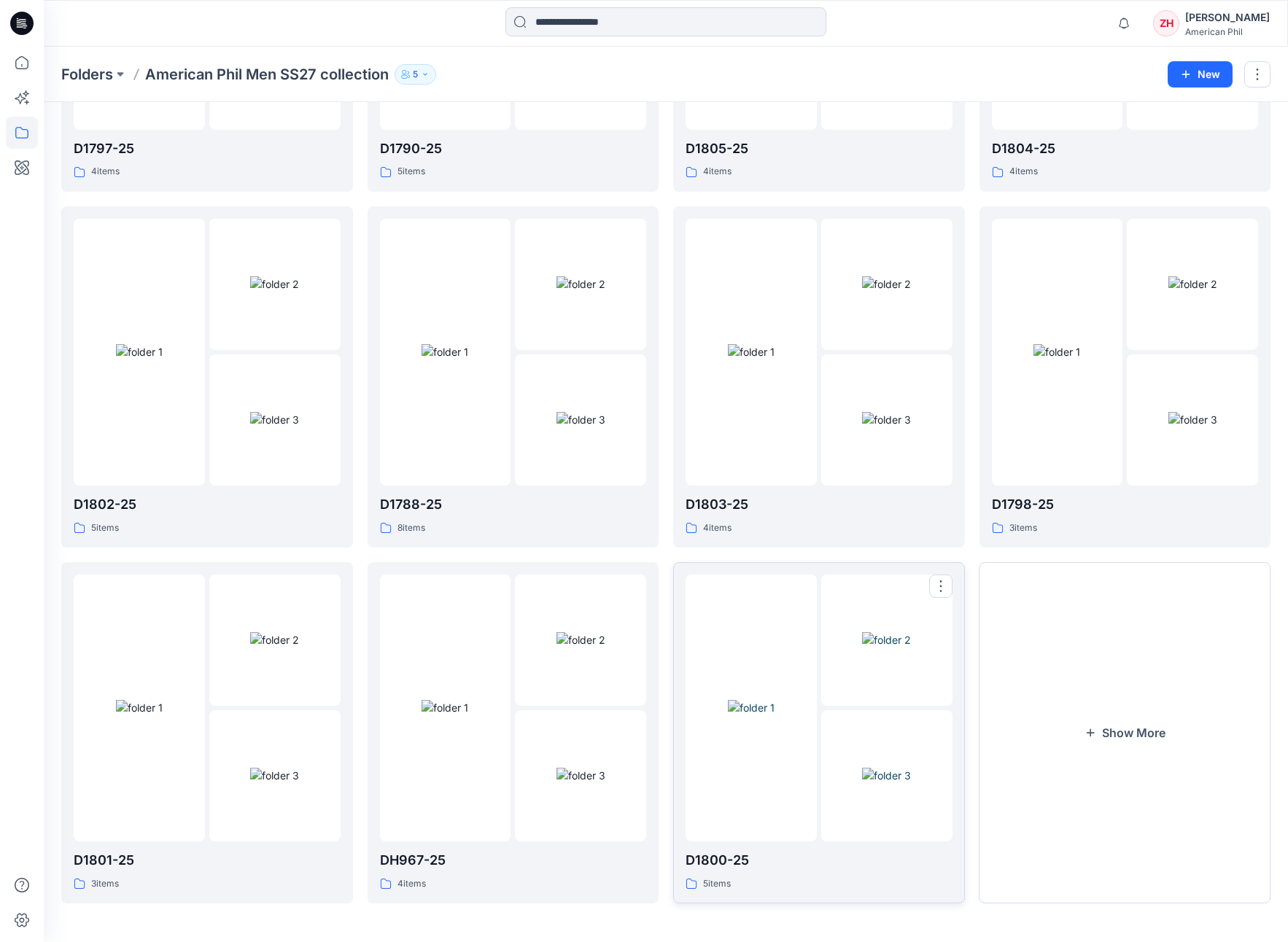
click at [763, 562] on div at bounding box center [751, 708] width 132 height 267
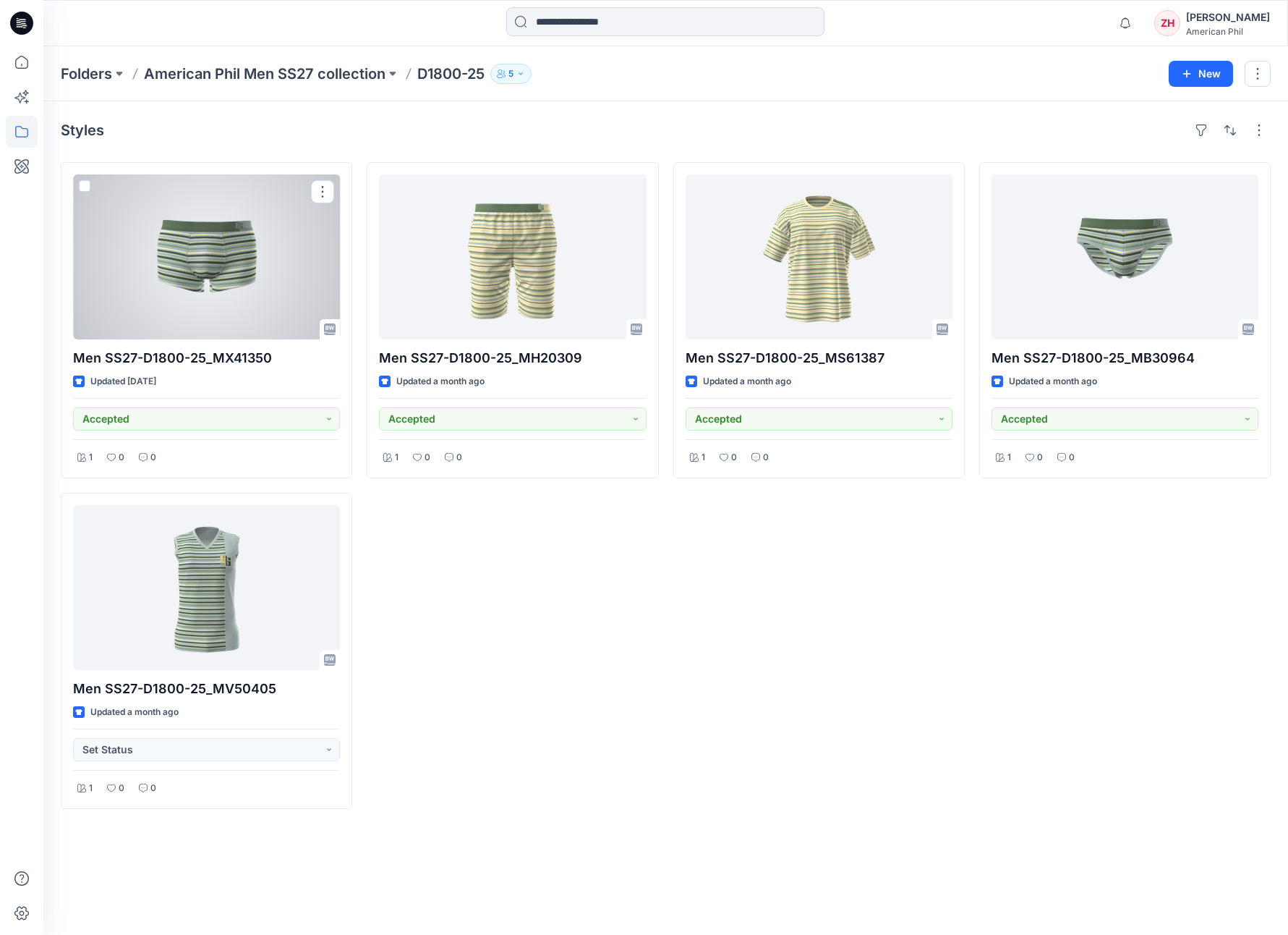
click at [272, 280] on div at bounding box center [206, 256] width 267 height 165
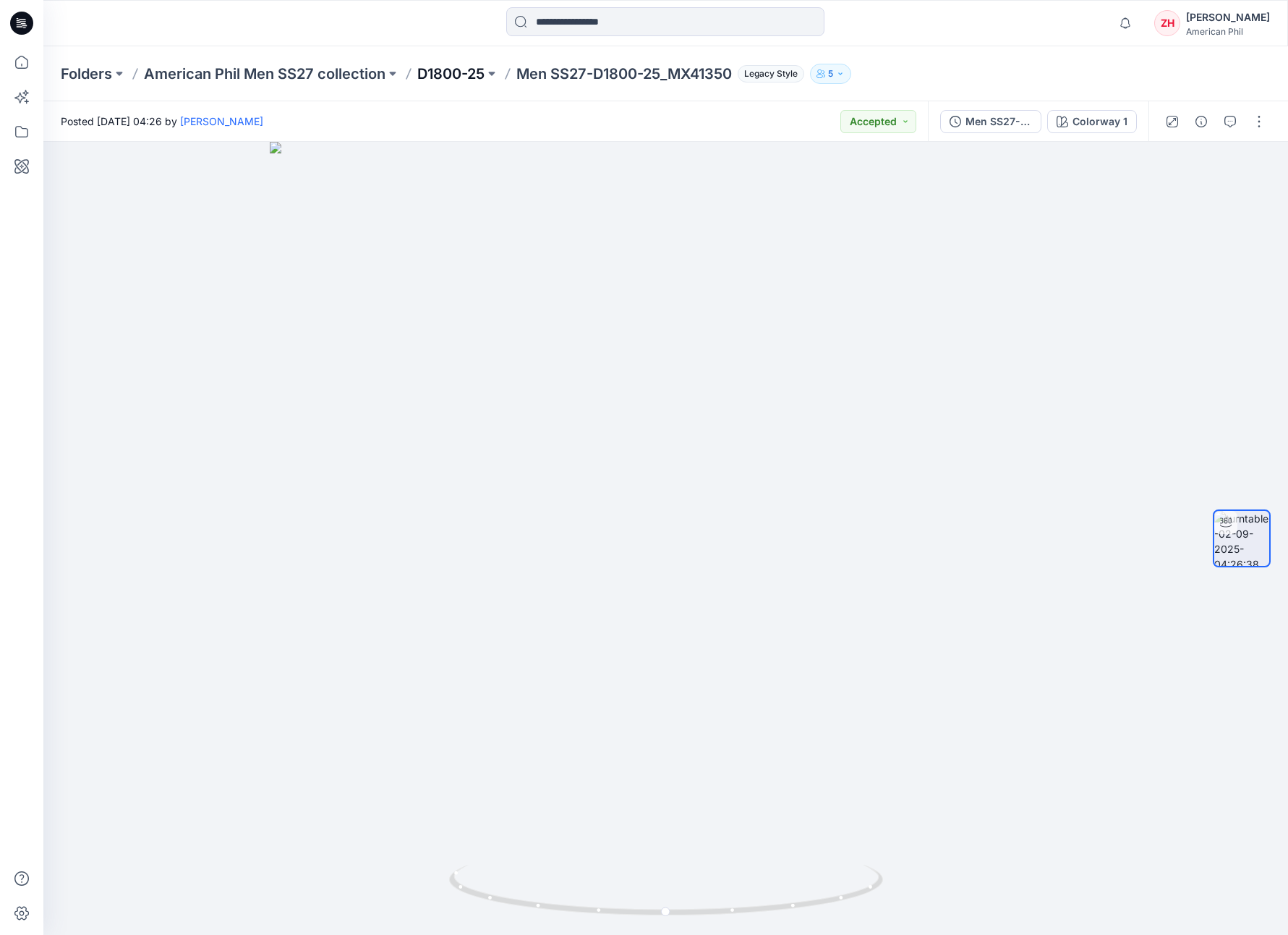
click at [451, 75] on p "D1800-25" at bounding box center [451, 74] width 67 height 20
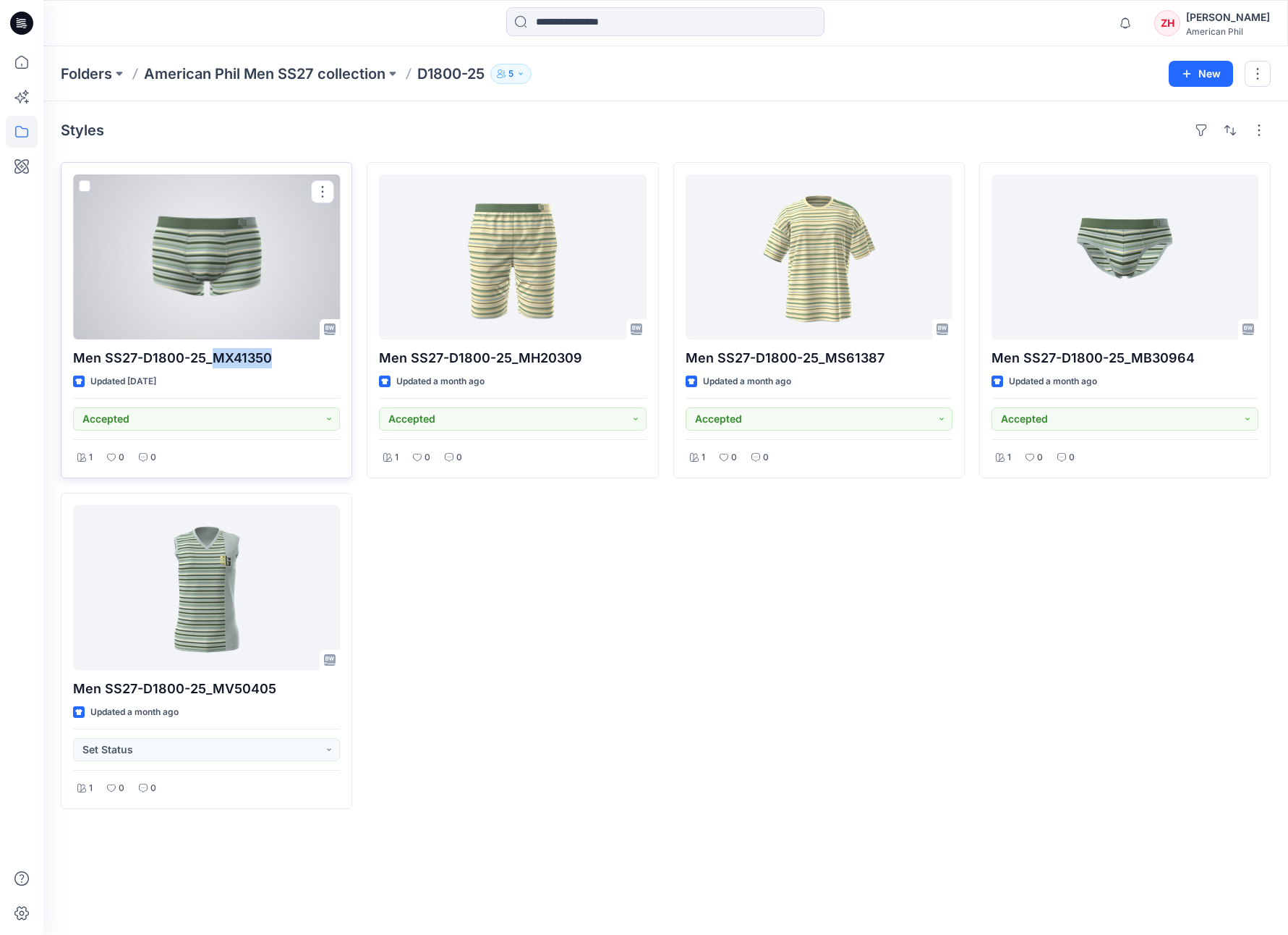
drag, startPoint x: 285, startPoint y: 358, endPoint x: 216, endPoint y: 358, distance: 69.0
click at [216, 358] on p "Men SS27-D1800-25_MX41350" at bounding box center [206, 358] width 267 height 20
copy p "MX41350"
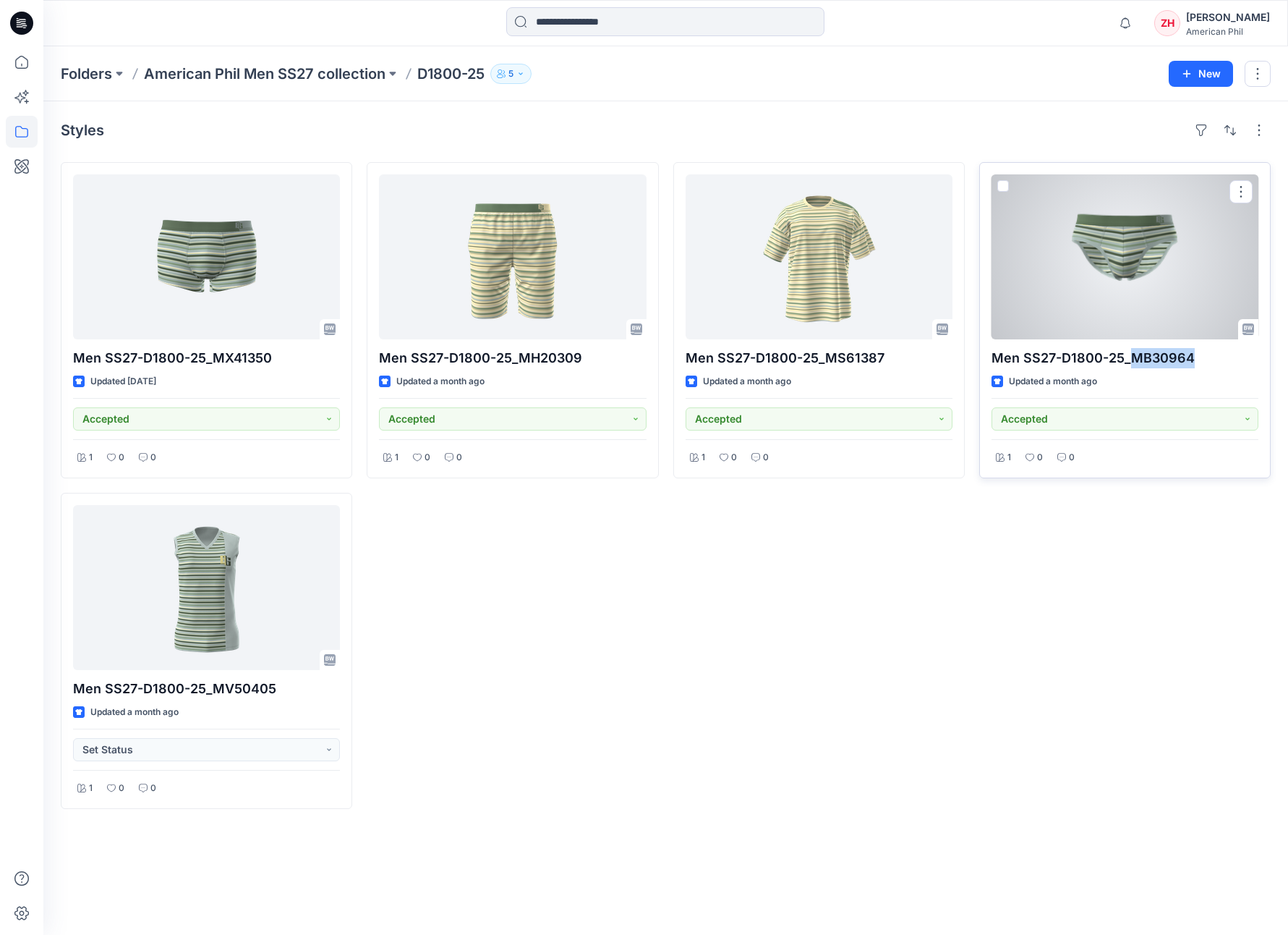
drag, startPoint x: 1193, startPoint y: 359, endPoint x: 1132, endPoint y: 358, distance: 61.0
click at [1132, 358] on p "Men SS27-D1800-25_MB30964" at bounding box center [1124, 358] width 267 height 20
copy p "MB30964"
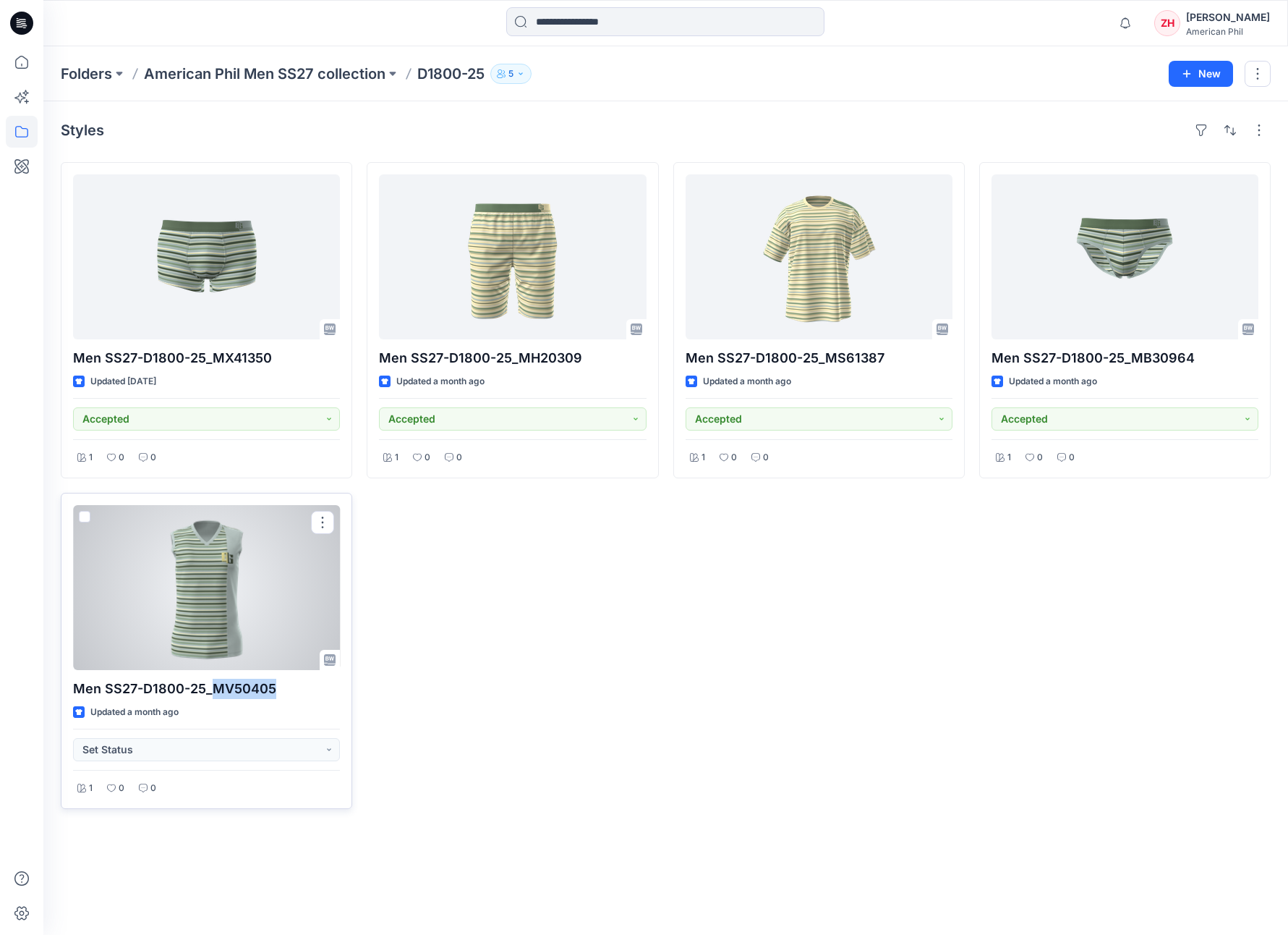
drag, startPoint x: 231, startPoint y: 683, endPoint x: 214, endPoint y: 685, distance: 17.1
click at [214, 558] on p "Men SS27-D1800-25_MV50405" at bounding box center [206, 688] width 267 height 20
copy p "MV50405"
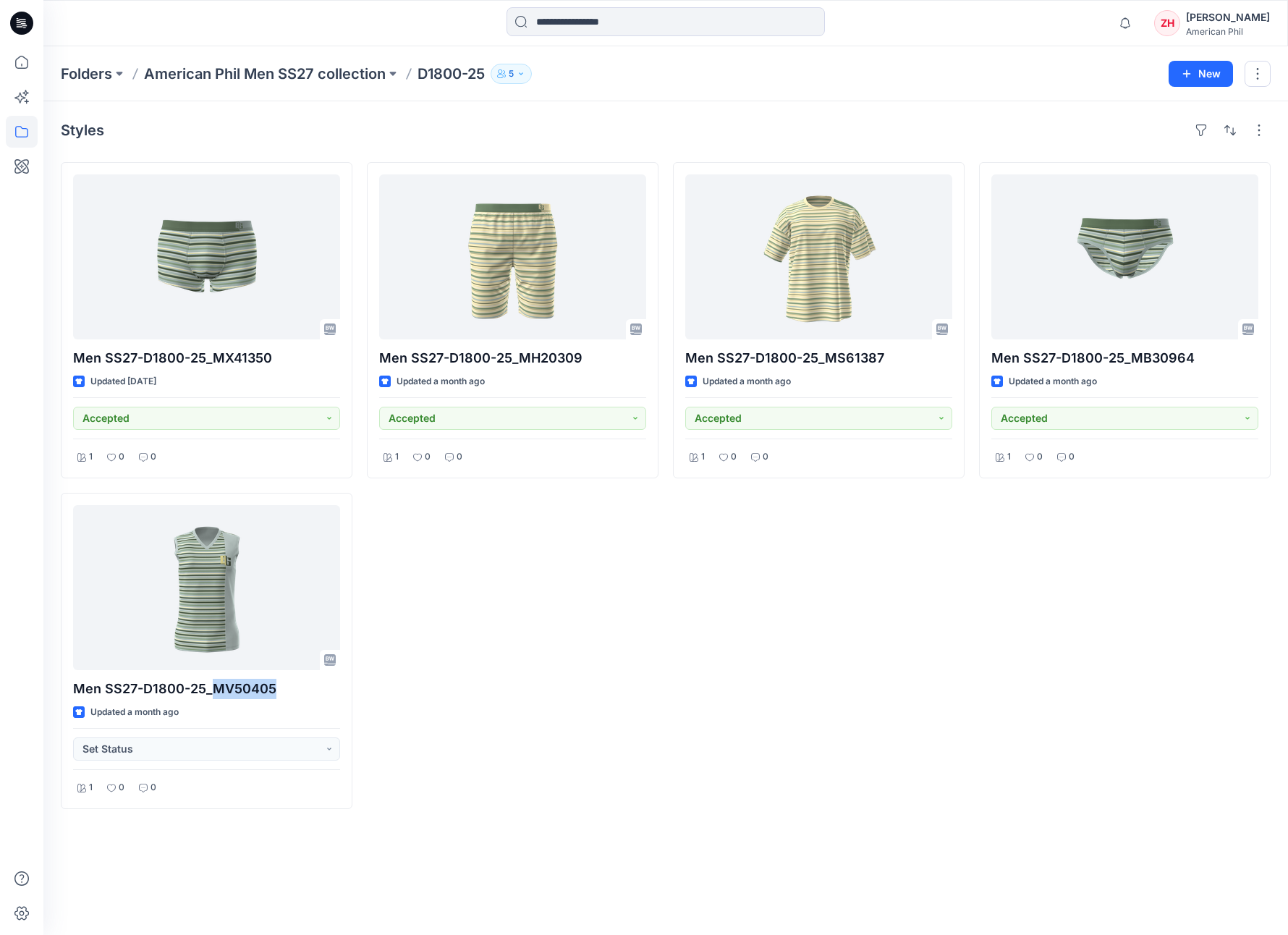
click at [366, 75] on p "American Phil Men SS27 collection" at bounding box center [265, 74] width 242 height 20
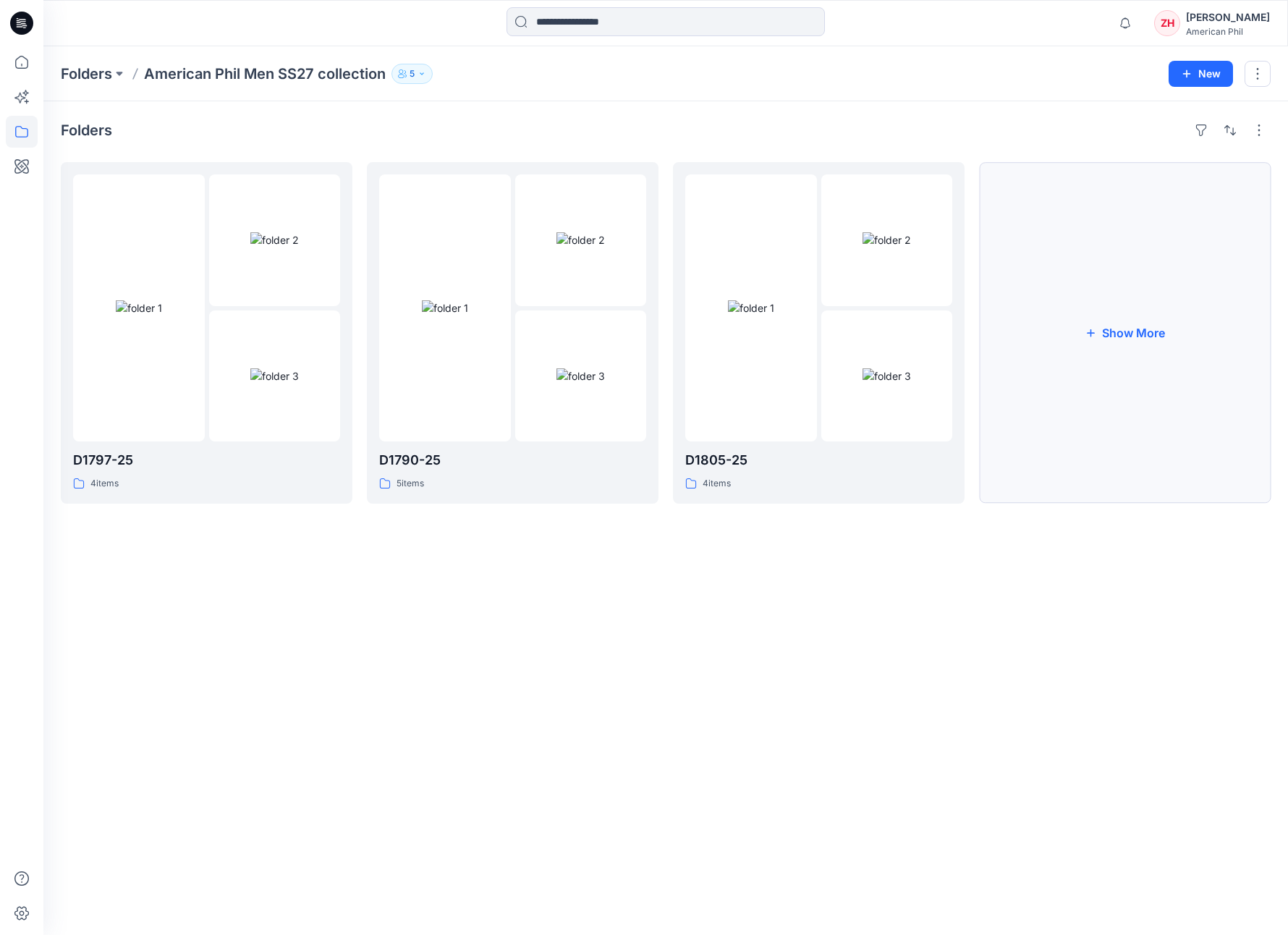
click at [1130, 311] on button "Show More" at bounding box center [1125, 332] width 292 height 341
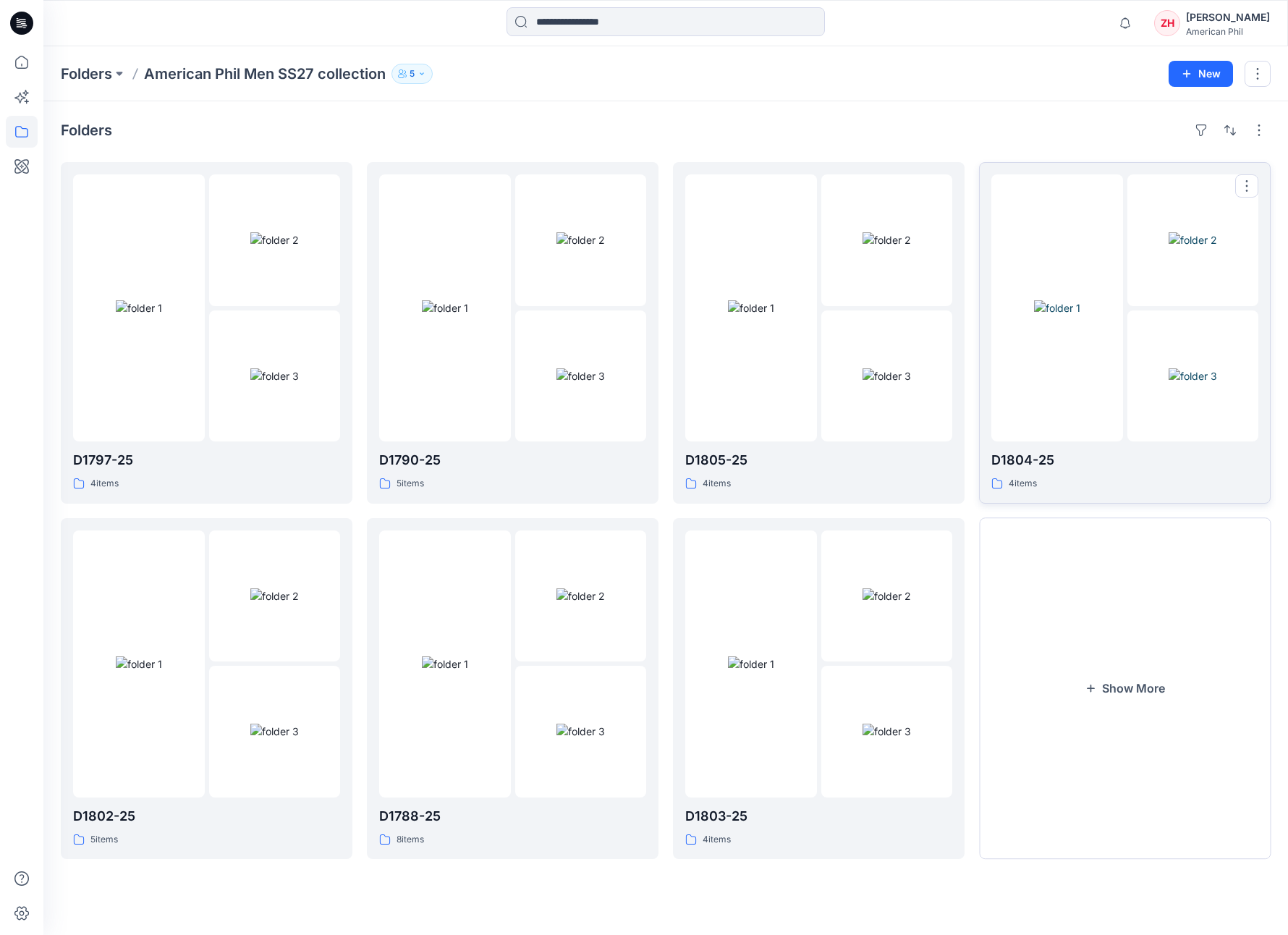
click at [1061, 311] on img at bounding box center [1057, 307] width 46 height 15
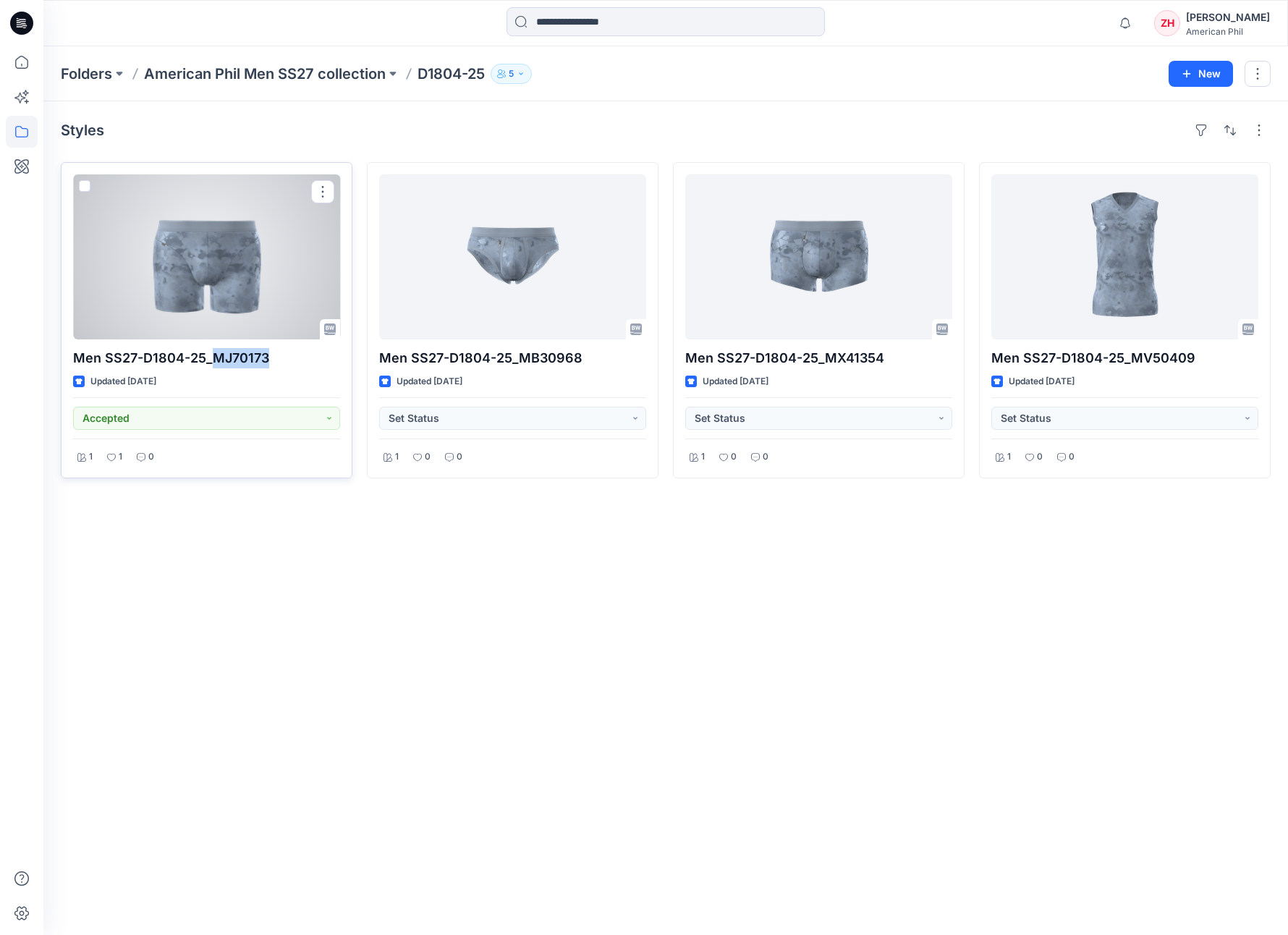
drag, startPoint x: 212, startPoint y: 356, endPoint x: 281, endPoint y: 356, distance: 69.0
click at [281, 356] on p "Men SS27-D1804-25_MJ70173" at bounding box center [206, 358] width 267 height 20
copy p "MJ70173"
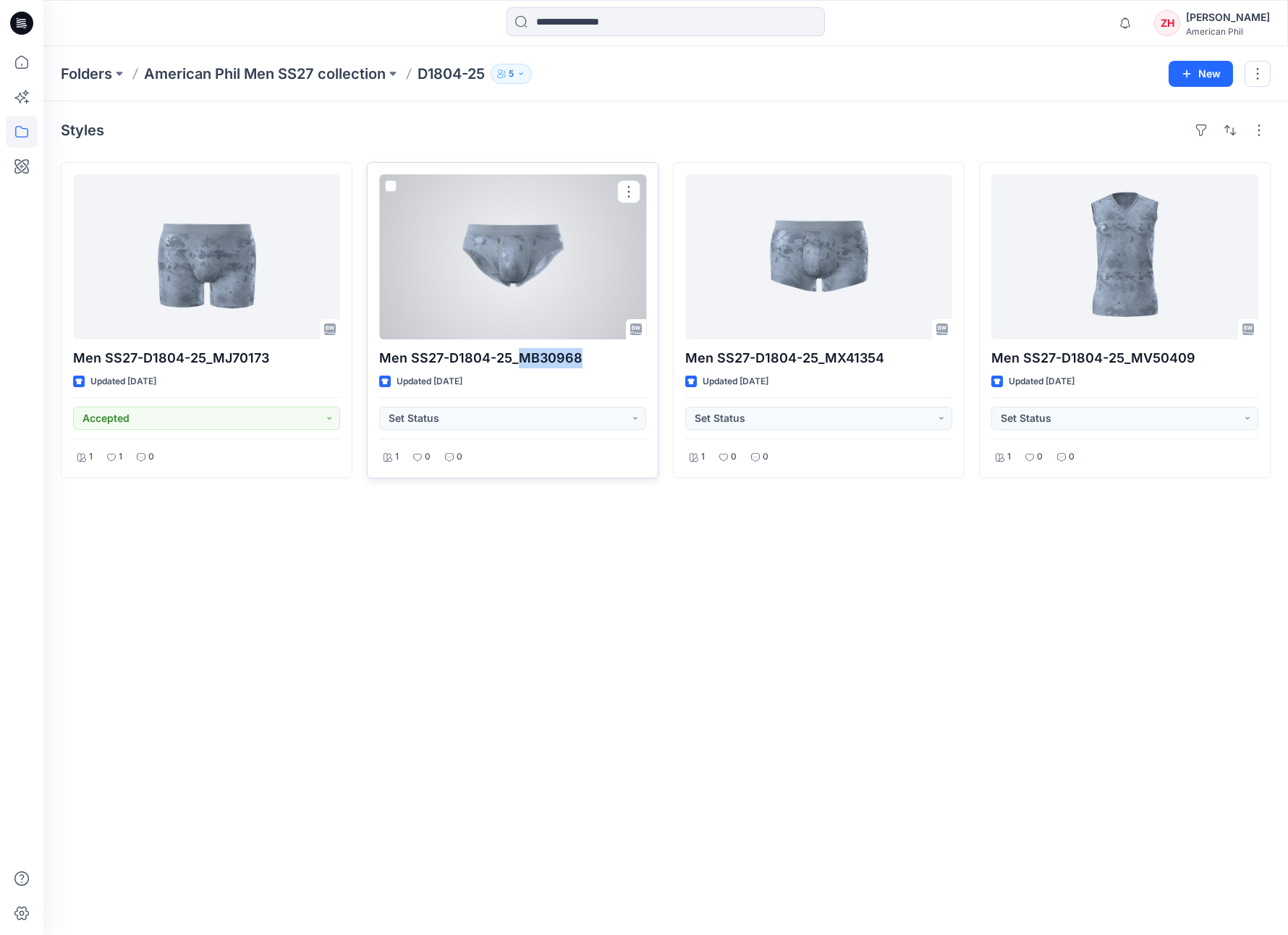
drag, startPoint x: 560, startPoint y: 359, endPoint x: 589, endPoint y: 361, distance: 29.1
click at [589, 361] on p "Men SS27-D1804-25_MB30968" at bounding box center [513, 358] width 267 height 20
copy p "MB30968"
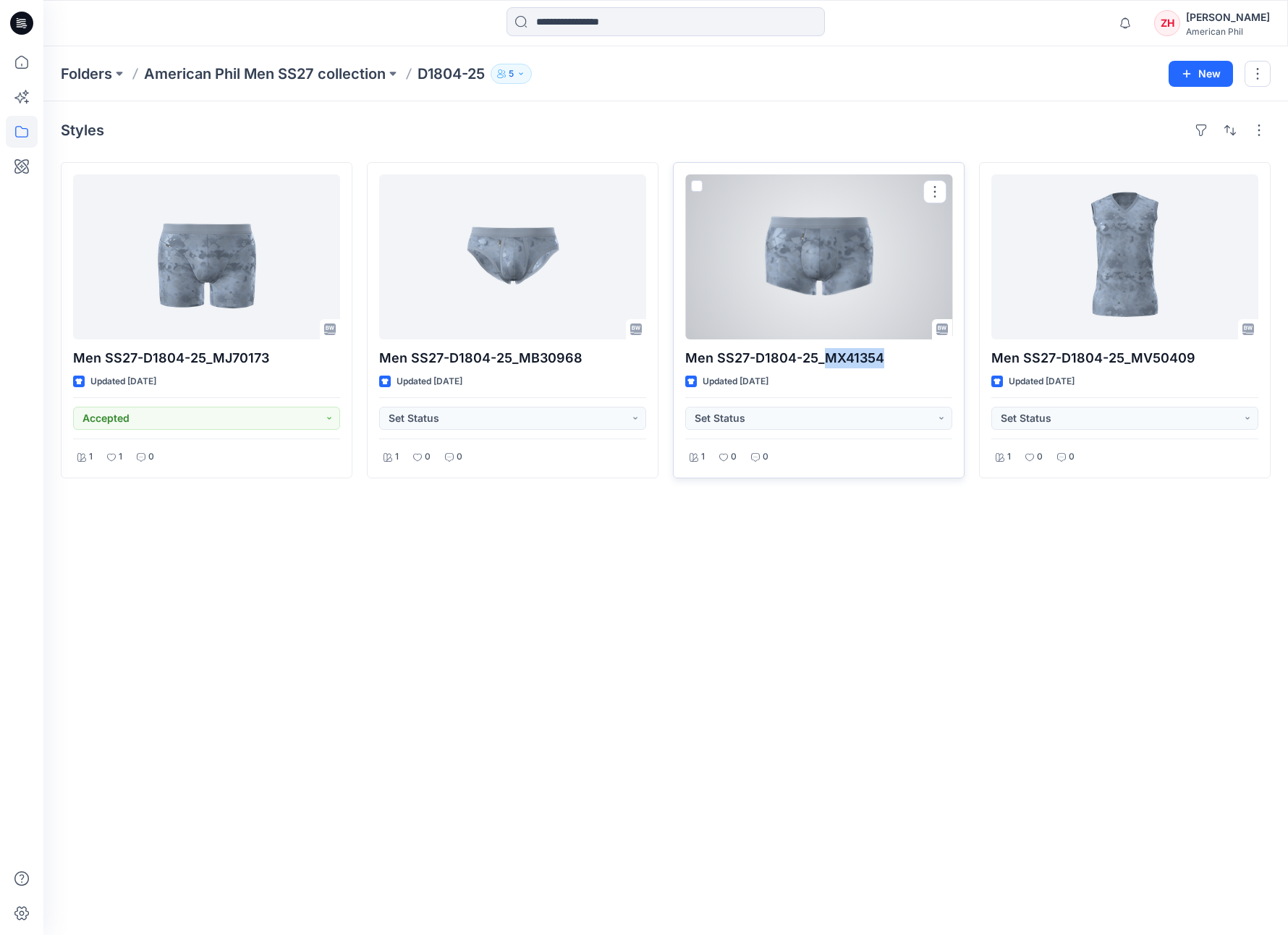
drag, startPoint x: 824, startPoint y: 355, endPoint x: 891, endPoint y: 359, distance: 67.1
click at [891, 359] on p "Men SS27-D1804-25_MX41354" at bounding box center [818, 358] width 267 height 20
copy p "MX41354"
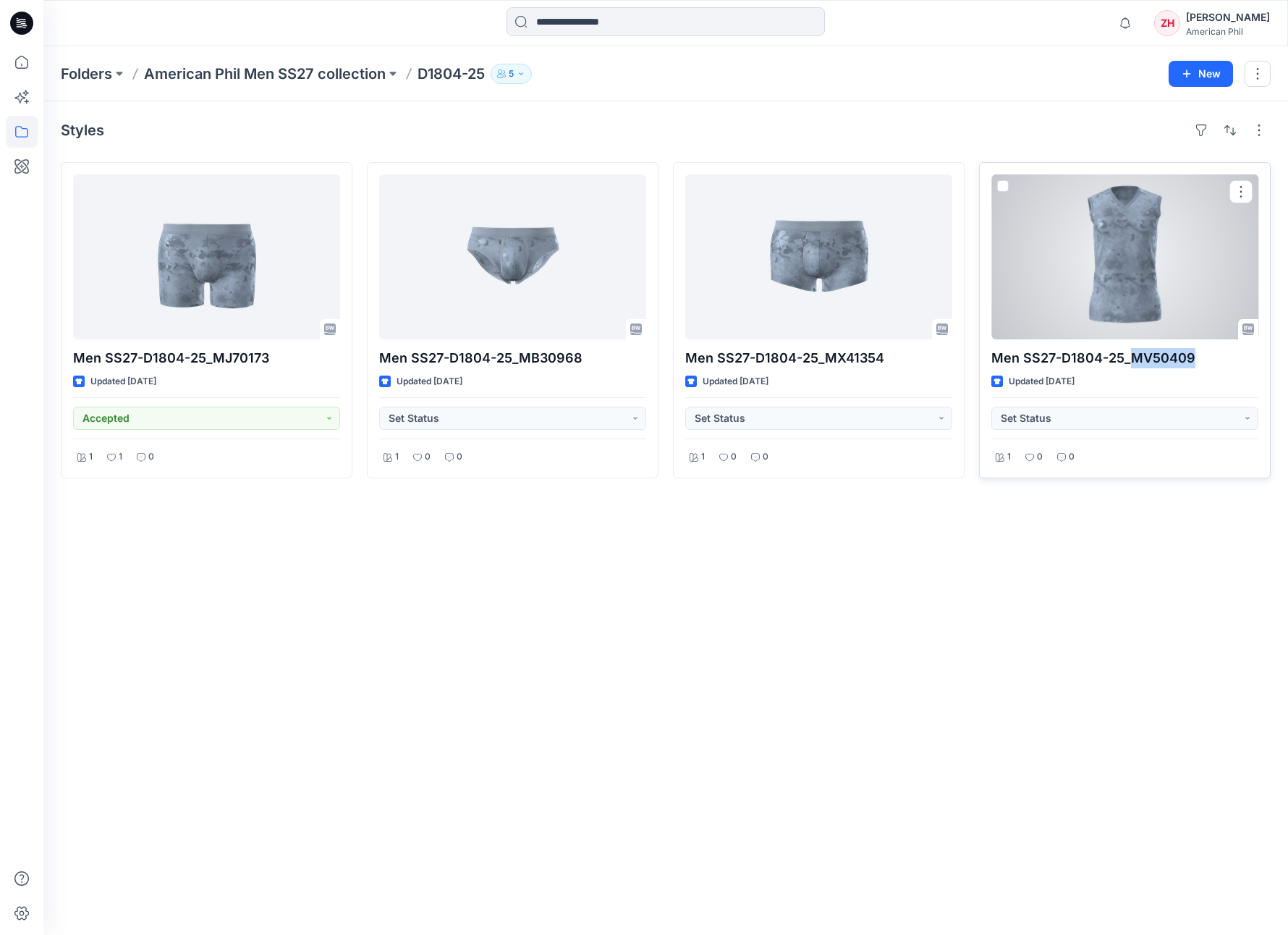
drag, startPoint x: 1131, startPoint y: 356, endPoint x: 1198, endPoint y: 357, distance: 67.0
click at [1185, 357] on p "Men SS27-D1804-25_MV50409" at bounding box center [1124, 358] width 267 height 20
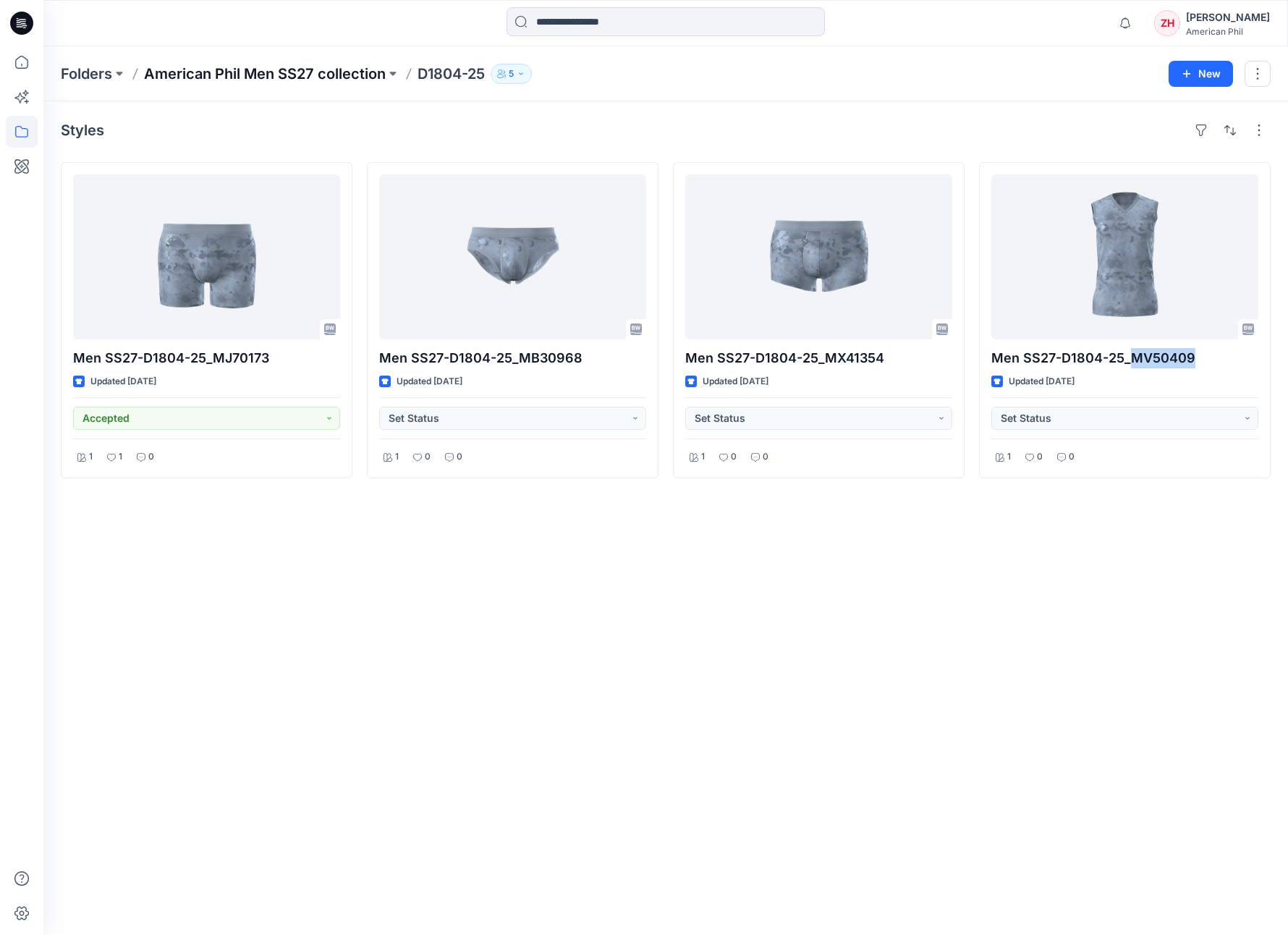
click at [380, 71] on p "American Phil Men SS27 collection" at bounding box center [265, 74] width 242 height 20
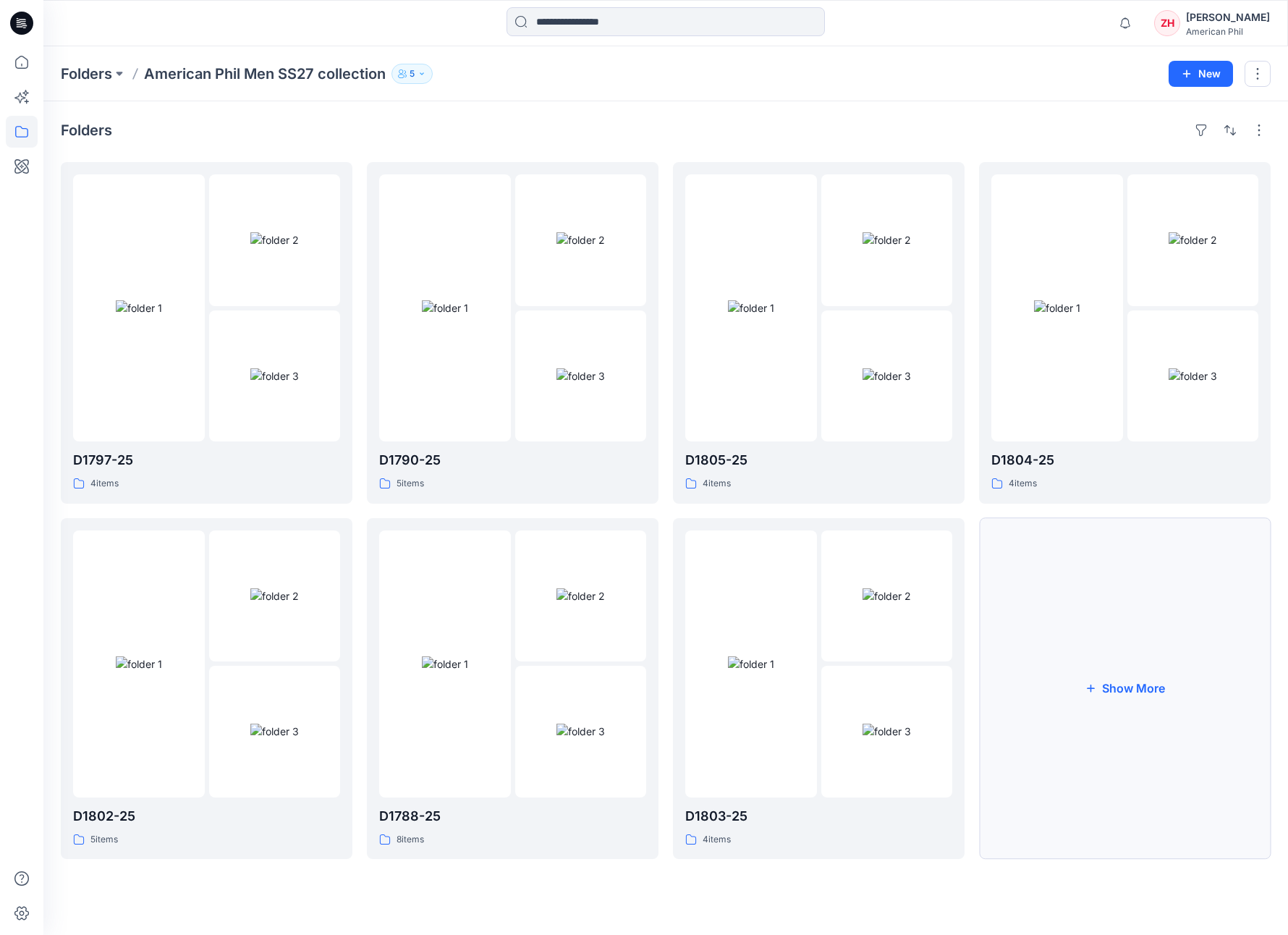
click at [1161, 558] on button "Show More" at bounding box center [1125, 688] width 292 height 341
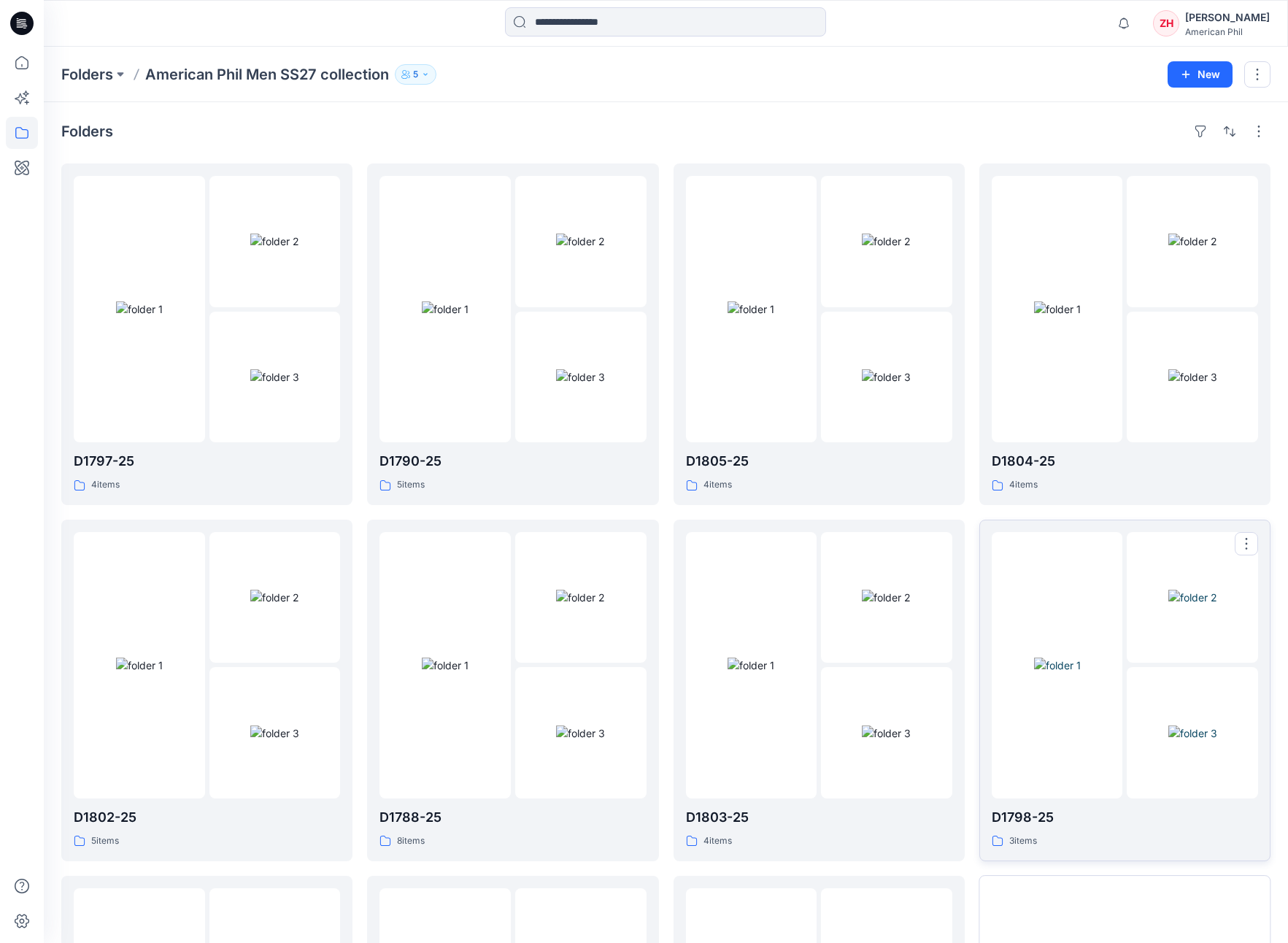
scroll to position [312, 0]
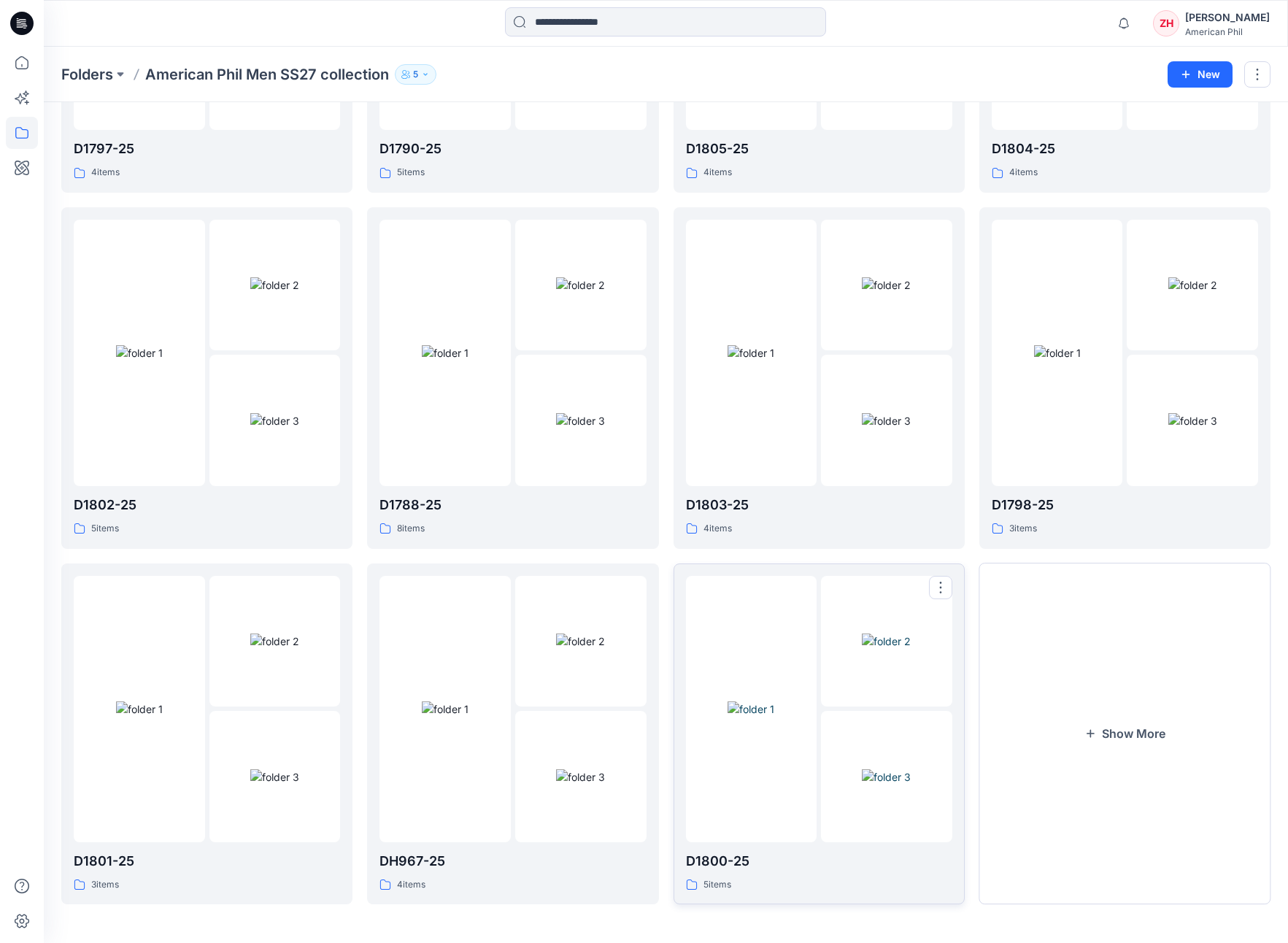
click at [787, 563] on div at bounding box center [752, 709] width 132 height 267
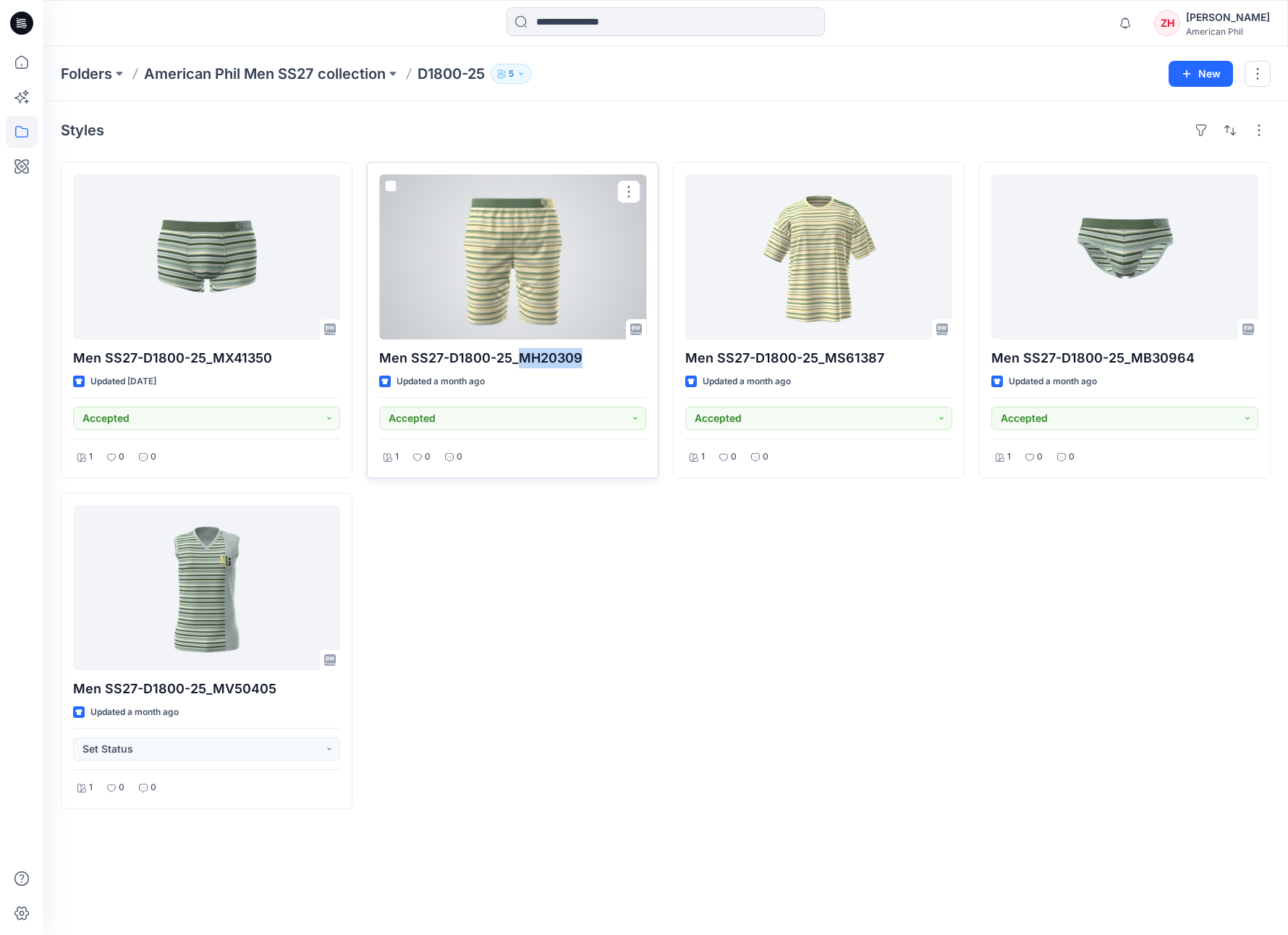
drag, startPoint x: 552, startPoint y: 359, endPoint x: 582, endPoint y: 358, distance: 30.0
click at [582, 358] on p "Men SS27-D1800-25_MH20309" at bounding box center [513, 358] width 267 height 20
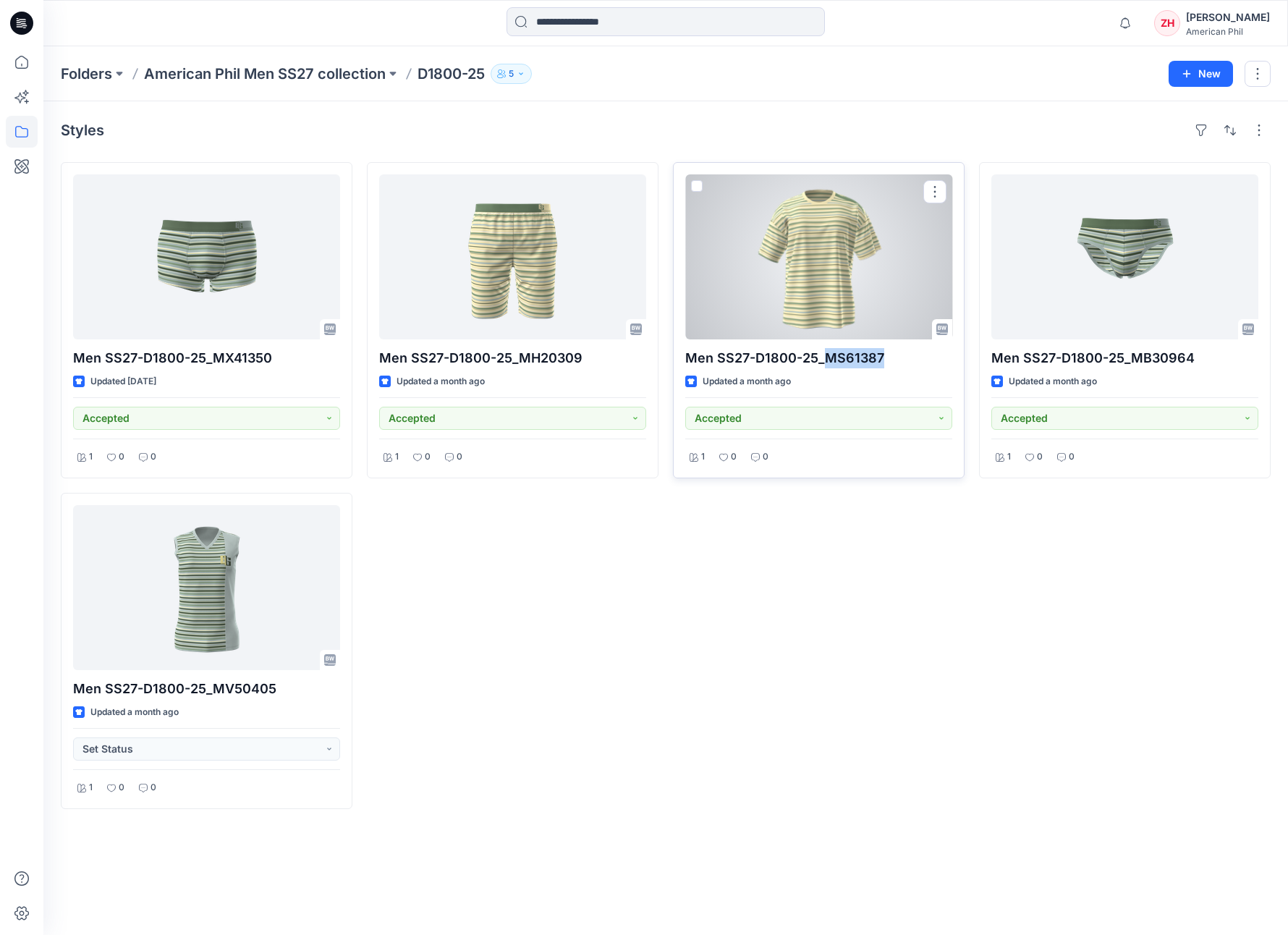
drag, startPoint x: 823, startPoint y: 357, endPoint x: 901, endPoint y: 362, distance: 78.2
click at [901, 362] on p "Men SS27-D1800-25_MS61387" at bounding box center [818, 358] width 267 height 20
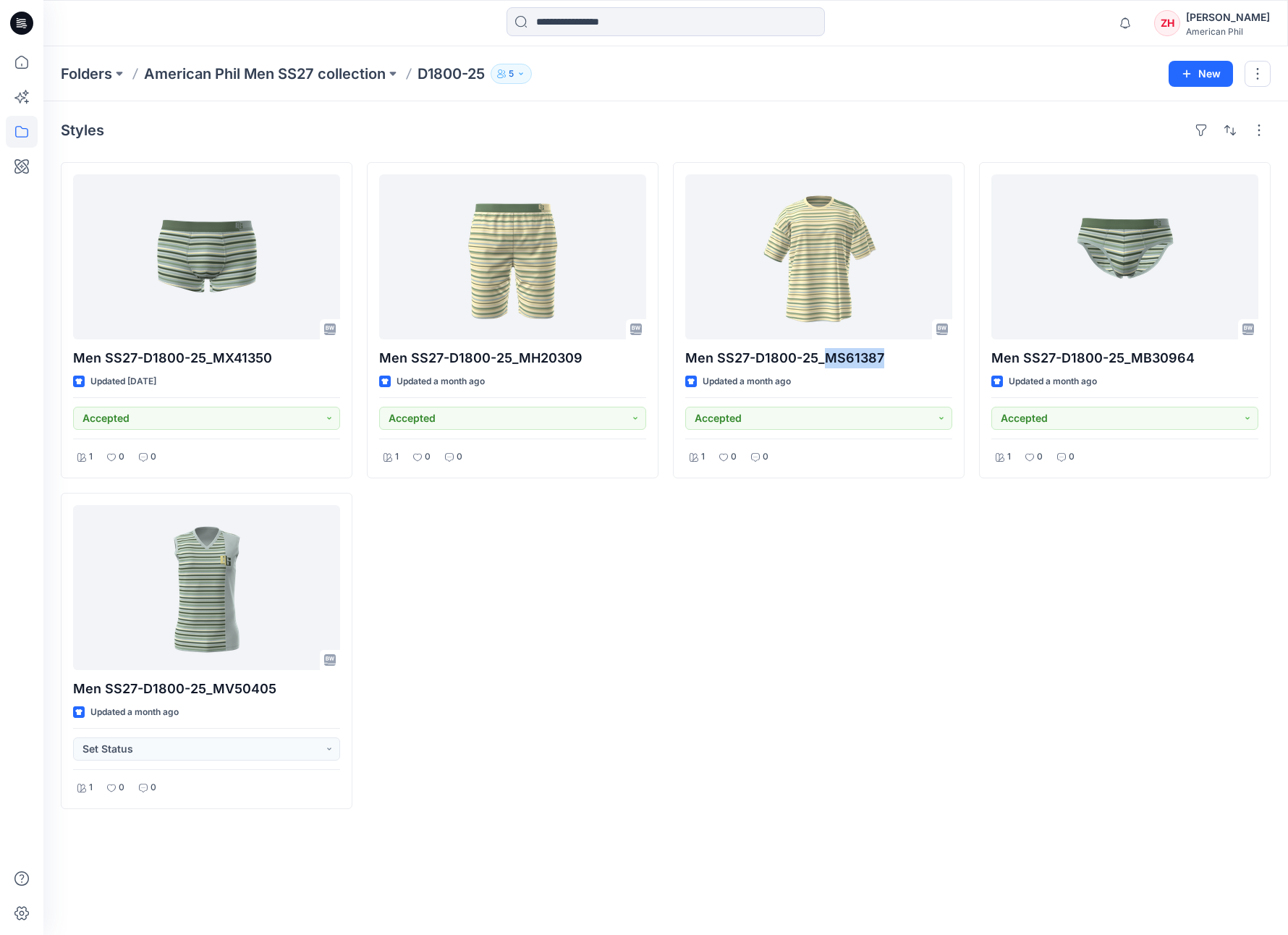
drag, startPoint x: 418, startPoint y: 27, endPoint x: 404, endPoint y: 2, distance: 28.7
click at [416, 27] on div at bounding box center [665, 23] width 622 height 32
